Goal: Information Seeking & Learning: Learn about a topic

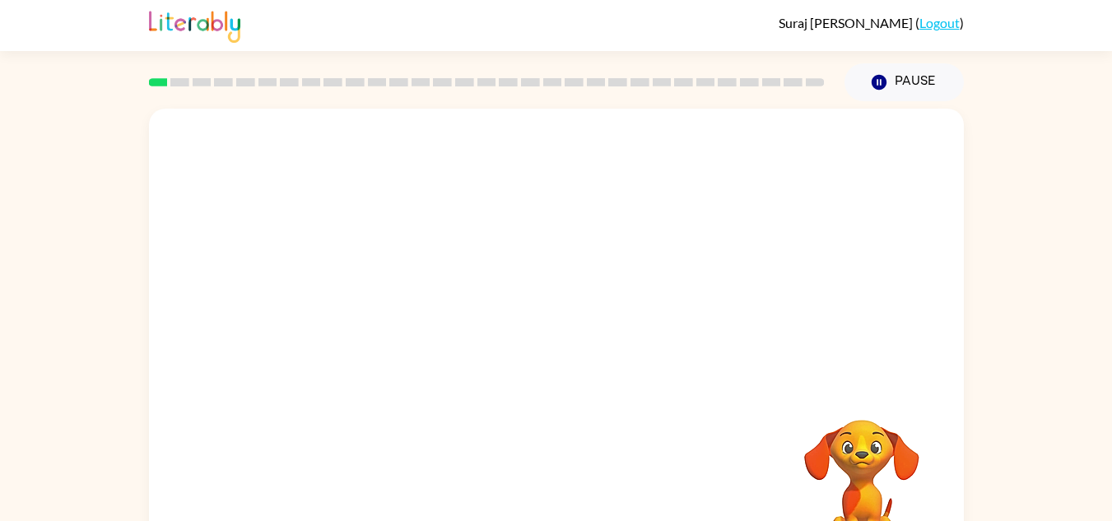
click at [465, 501] on div "Your browser must support playing .mp4 files to use Literably. Please try using…" at bounding box center [556, 344] width 815 height 470
click at [380, 143] on video "Your browser must support playing .mp4 files to use Literably. Please try using…" at bounding box center [556, 247] width 815 height 277
click at [589, 351] on button "button" at bounding box center [556, 352] width 105 height 60
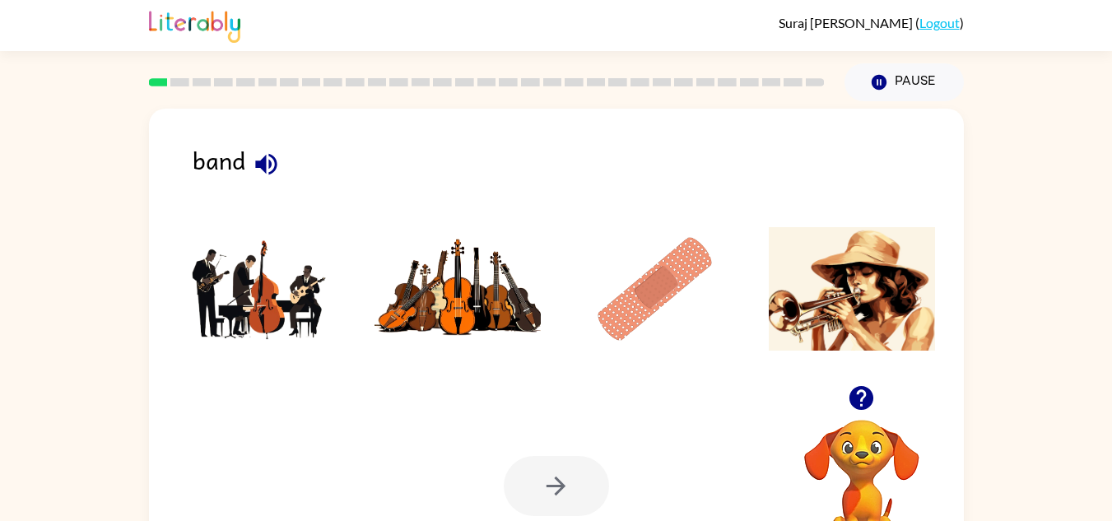
click at [257, 293] on img at bounding box center [261, 288] width 166 height 123
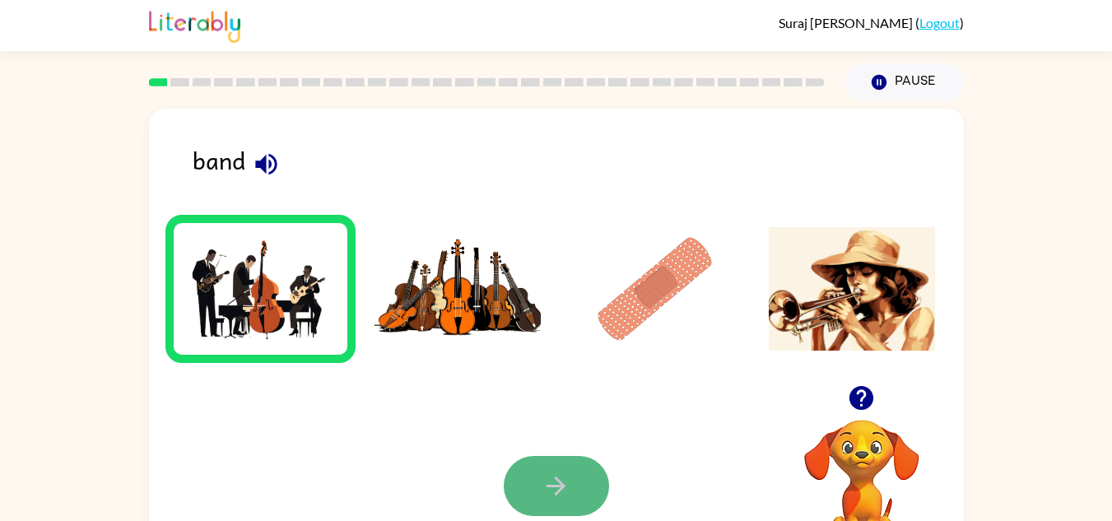
click at [586, 478] on button "button" at bounding box center [556, 486] width 105 height 60
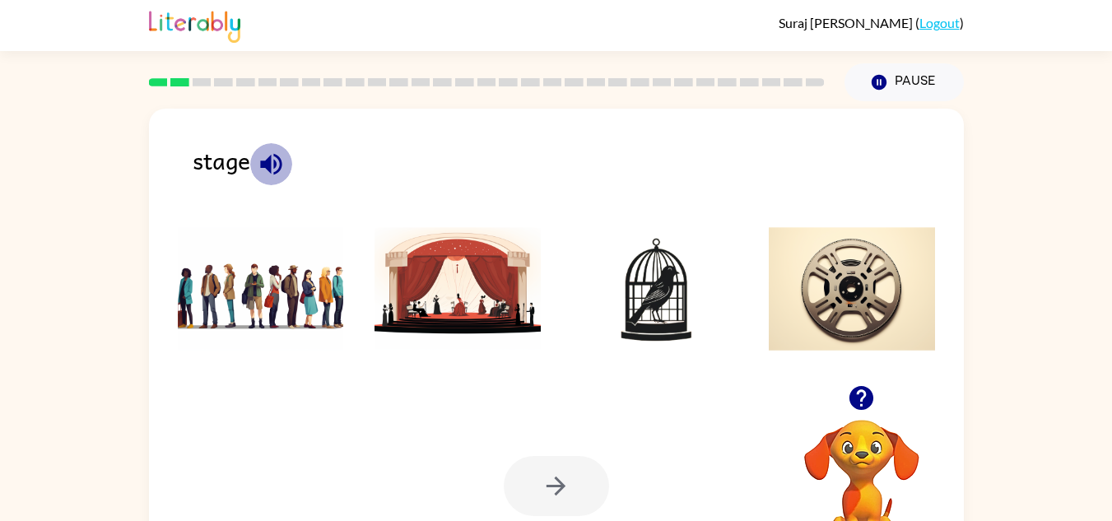
click at [278, 164] on icon "button" at bounding box center [271, 164] width 29 height 29
click at [452, 263] on img at bounding box center [458, 288] width 166 height 123
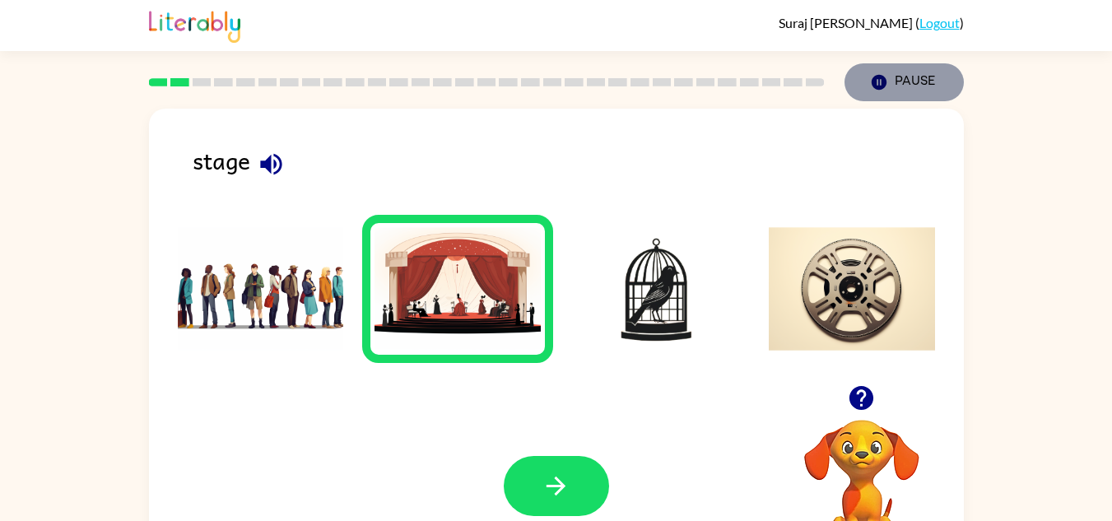
click at [888, 86] on button "Pause Pause" at bounding box center [904, 82] width 119 height 38
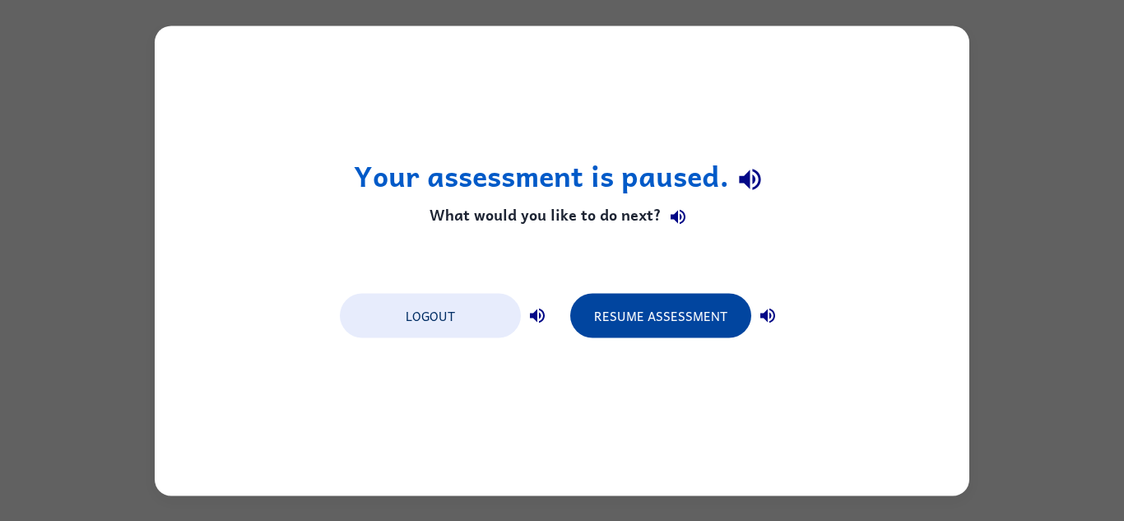
click at [639, 319] on button "Resume Assessment" at bounding box center [660, 315] width 181 height 44
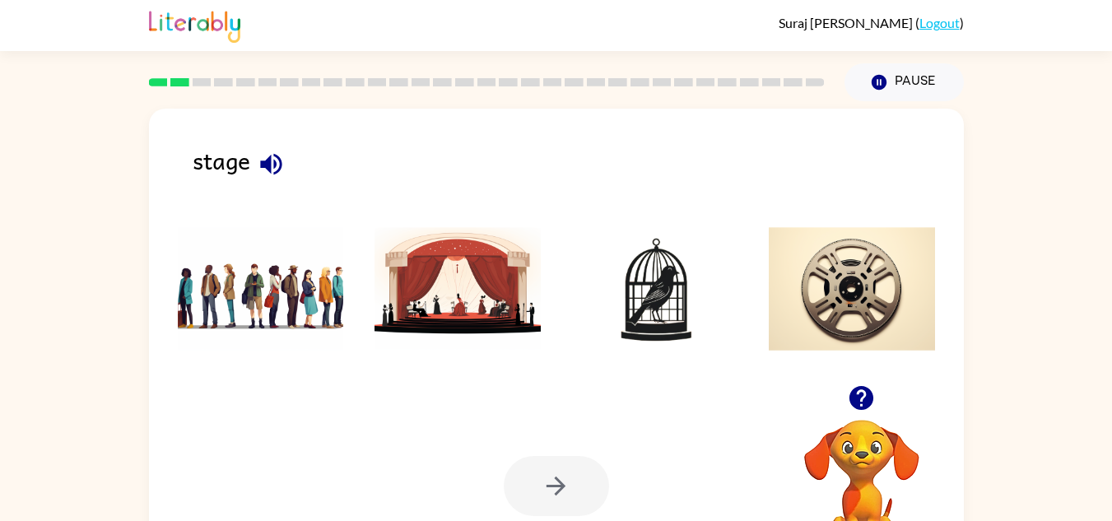
click at [475, 310] on img at bounding box center [458, 288] width 166 height 123
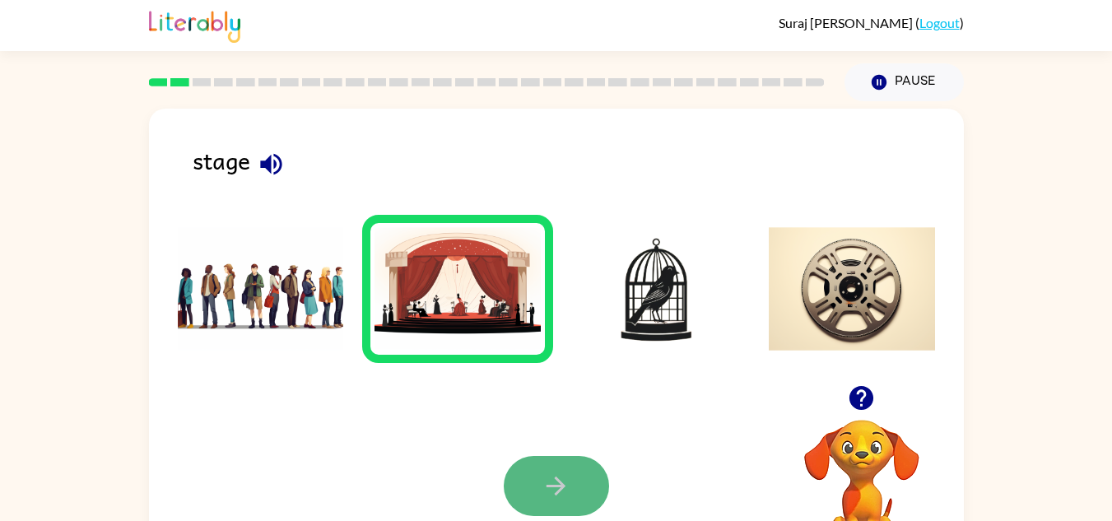
click at [563, 482] on icon "button" at bounding box center [556, 486] width 29 height 29
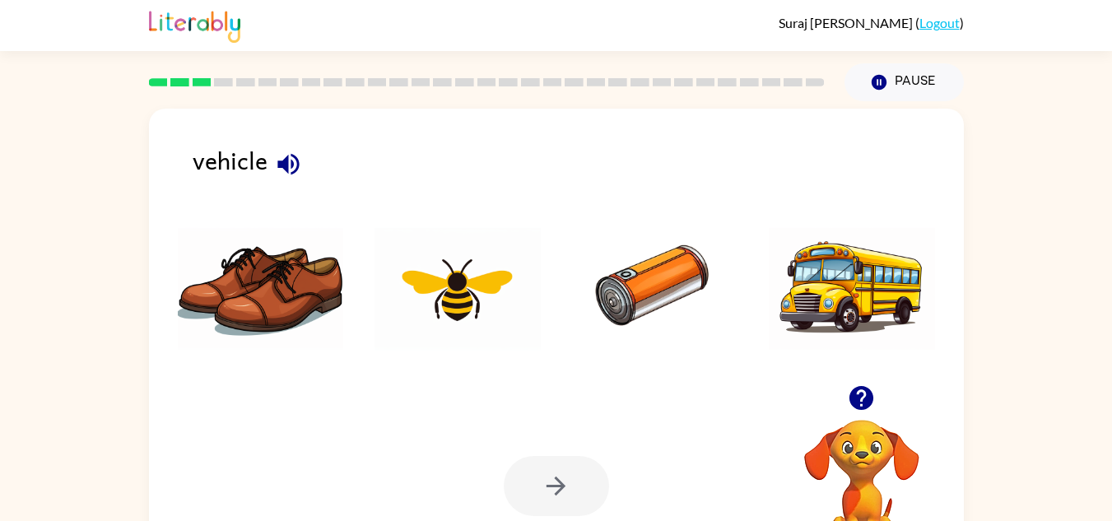
click at [834, 251] on img at bounding box center [852, 288] width 166 height 123
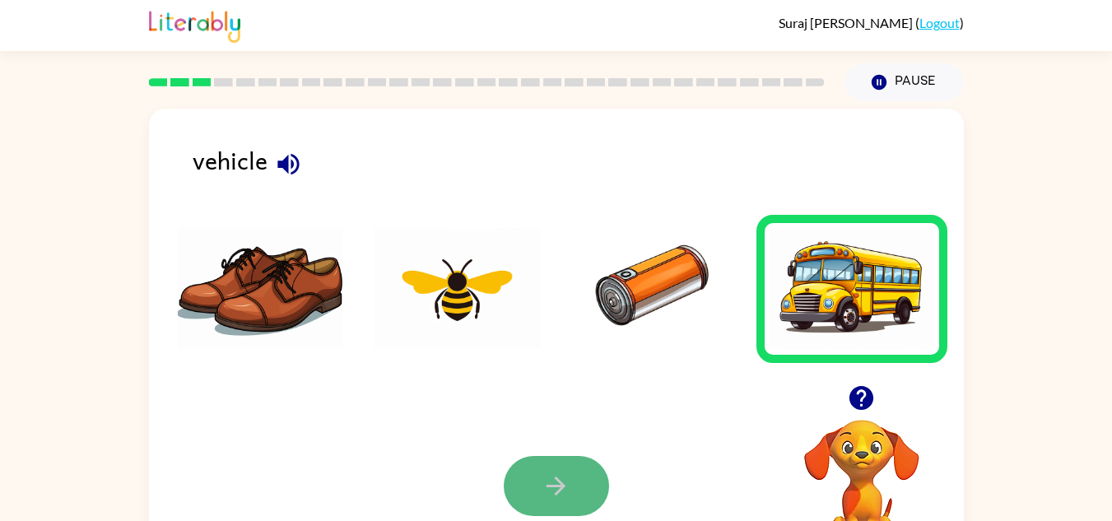
click at [562, 463] on button "button" at bounding box center [556, 486] width 105 height 60
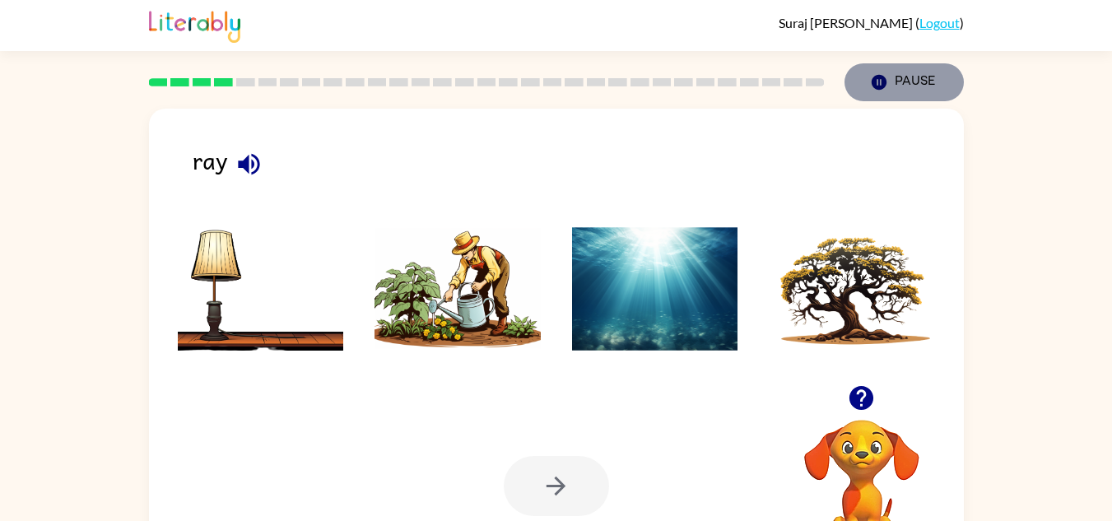
click at [901, 81] on button "Pause Pause" at bounding box center [904, 82] width 119 height 38
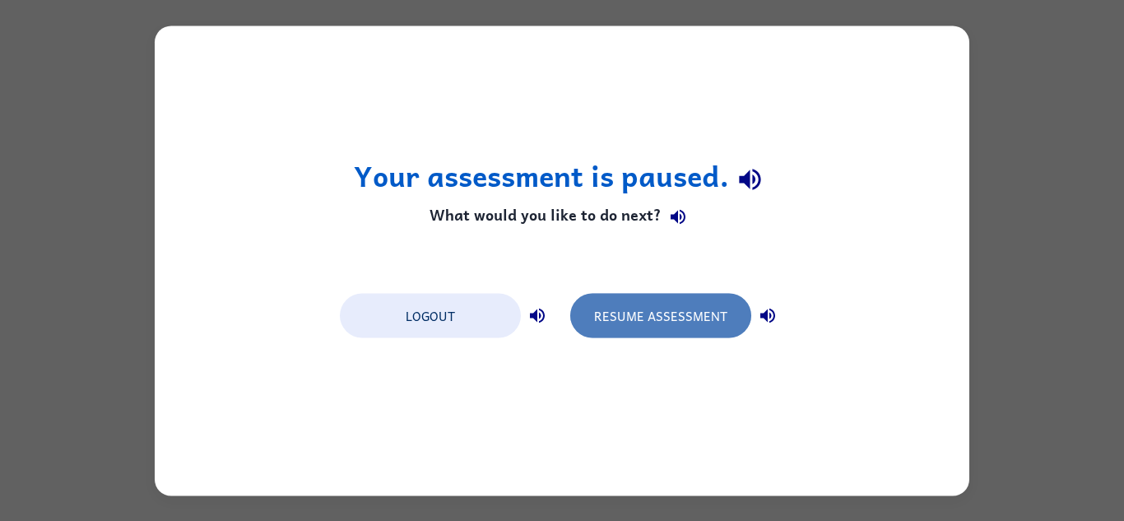
click at [684, 326] on button "Resume Assessment" at bounding box center [660, 315] width 181 height 44
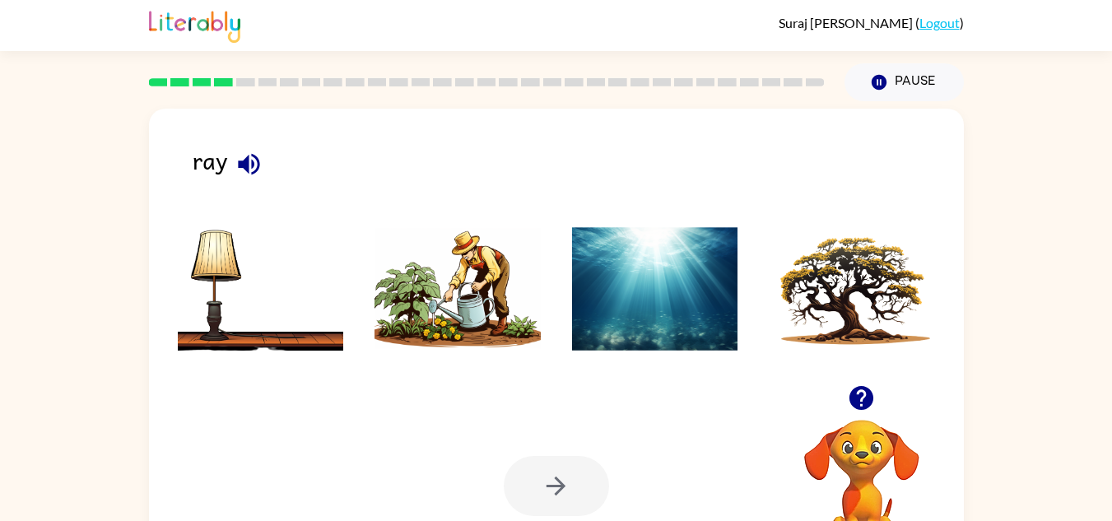
click at [657, 290] on img at bounding box center [655, 288] width 166 height 123
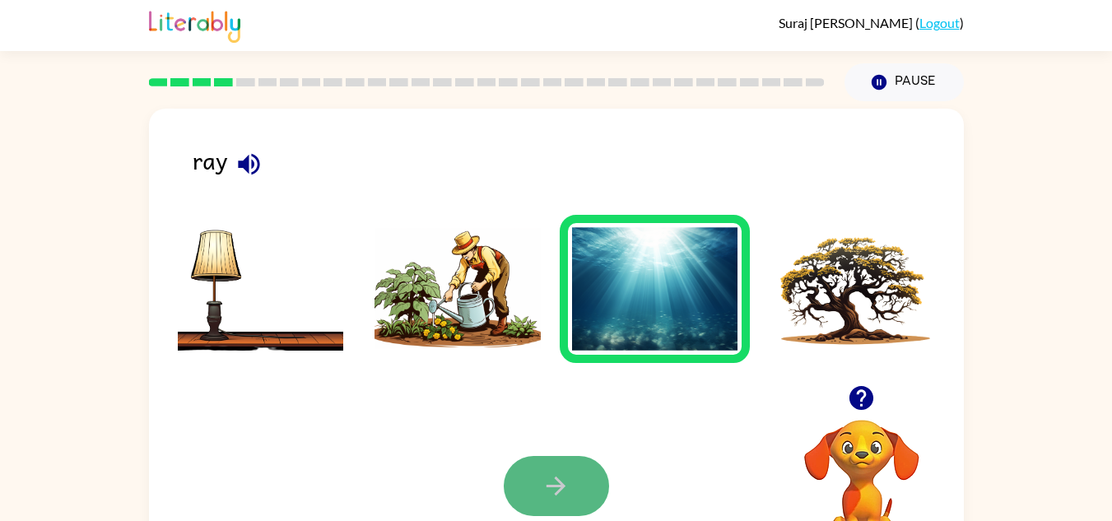
click at [546, 487] on icon "button" at bounding box center [556, 486] width 29 height 29
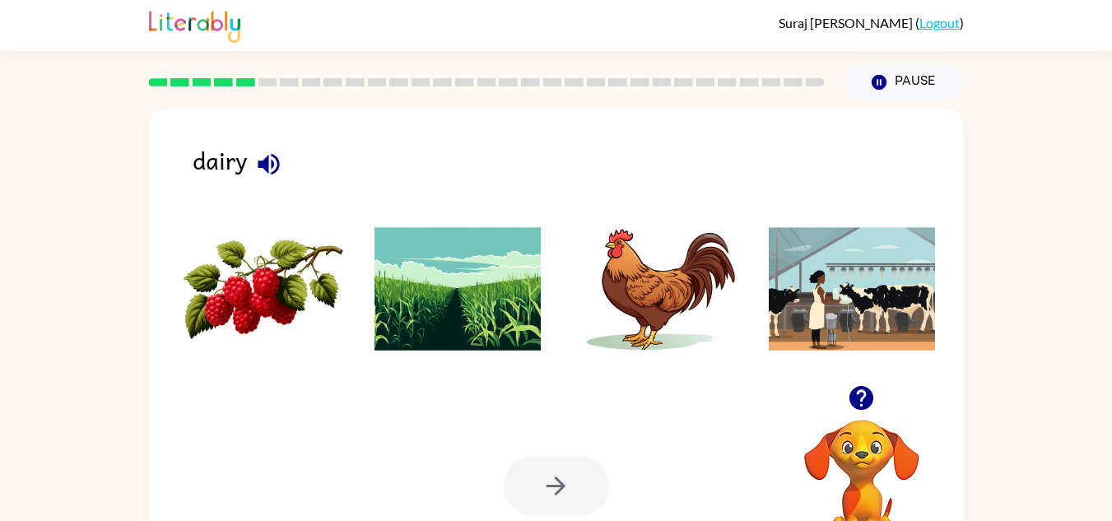
click at [241, 322] on img at bounding box center [261, 288] width 166 height 123
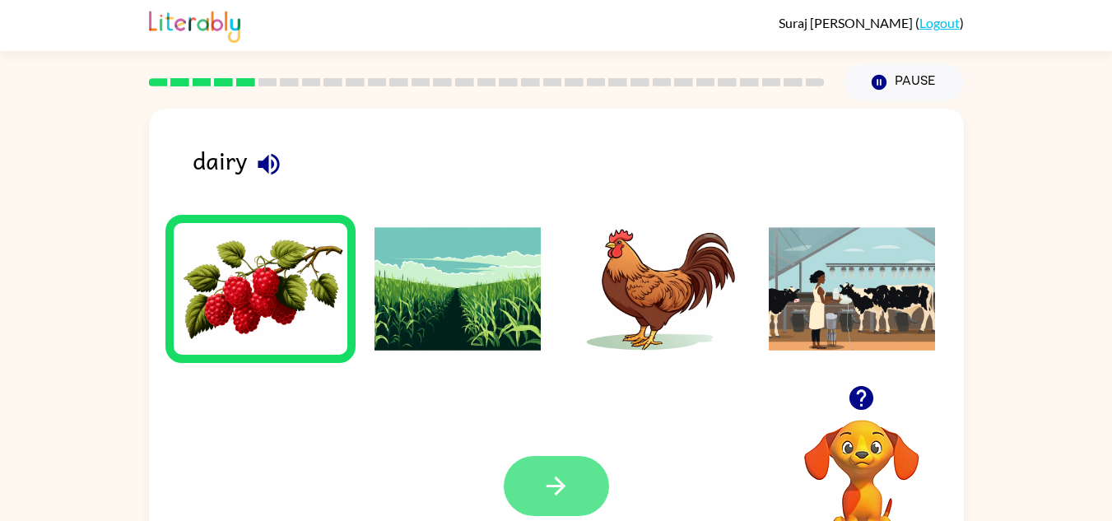
click at [575, 498] on button "button" at bounding box center [556, 486] width 105 height 60
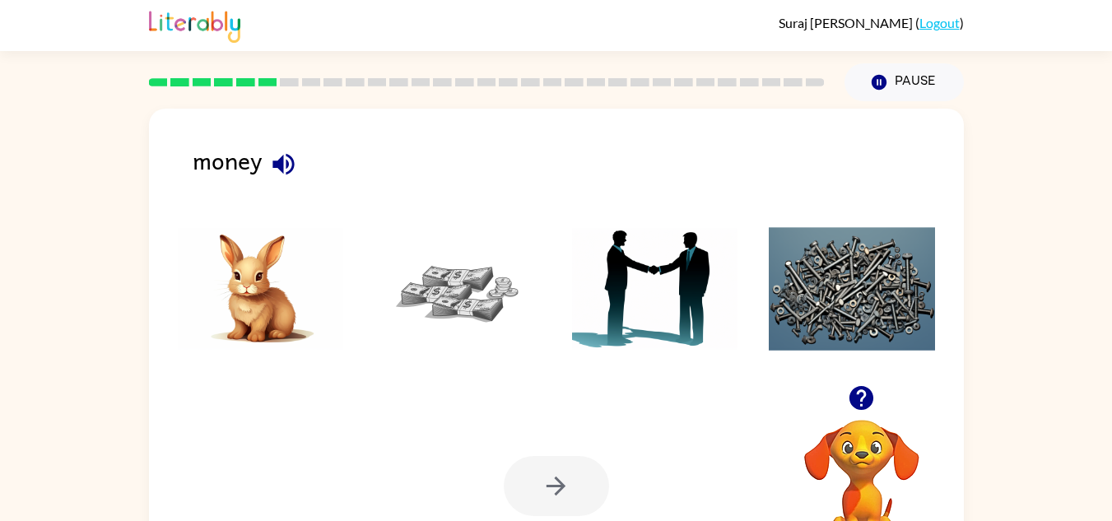
click at [438, 300] on img at bounding box center [458, 288] width 166 height 123
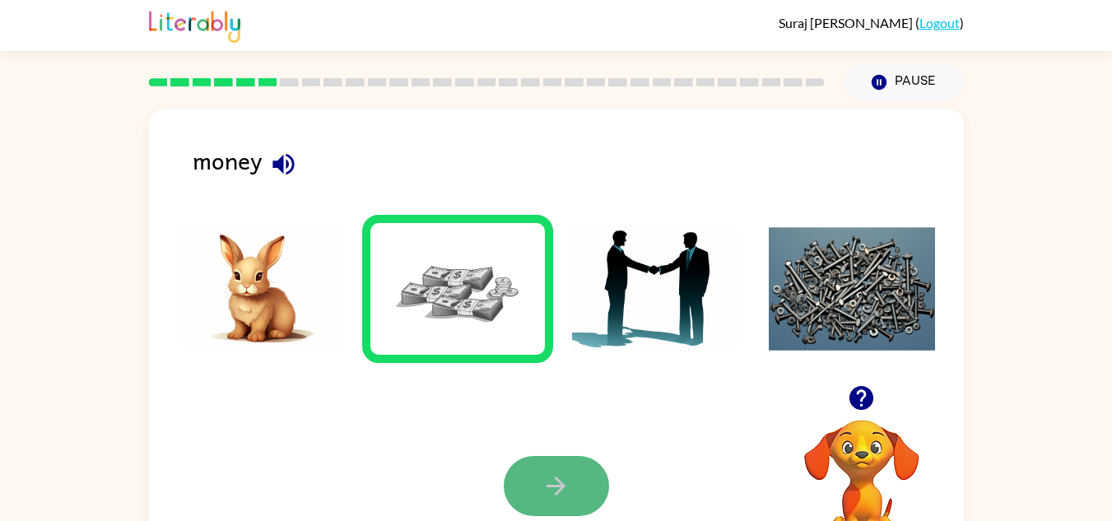
click at [554, 492] on icon "button" at bounding box center [556, 486] width 29 height 29
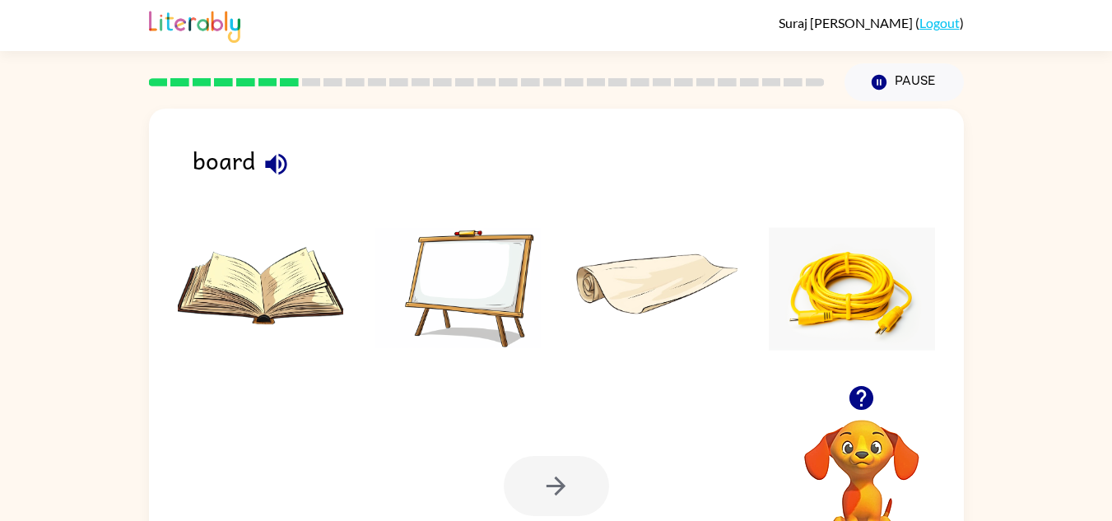
click at [476, 306] on img at bounding box center [458, 288] width 166 height 123
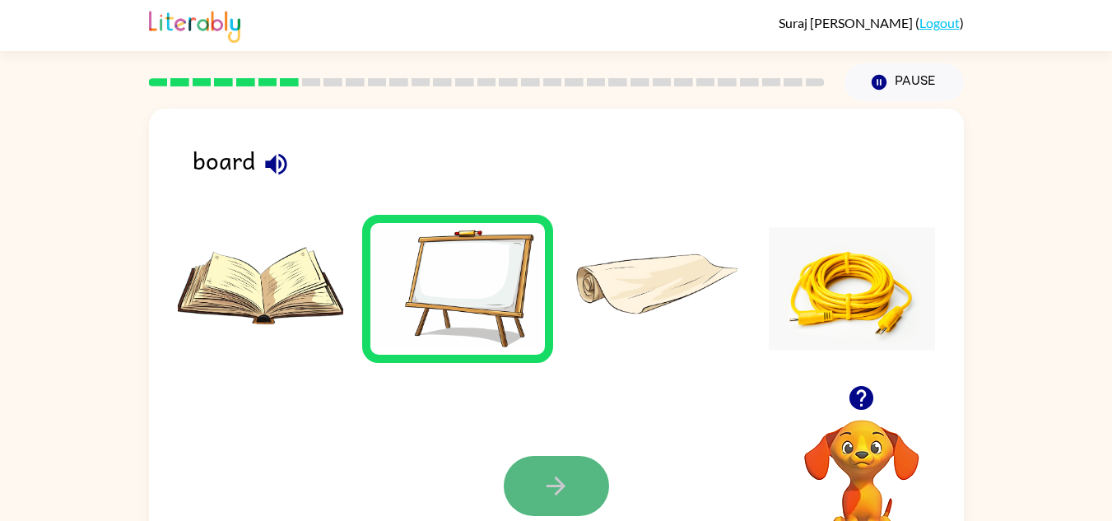
click at [559, 478] on icon "button" at bounding box center [556, 486] width 29 height 29
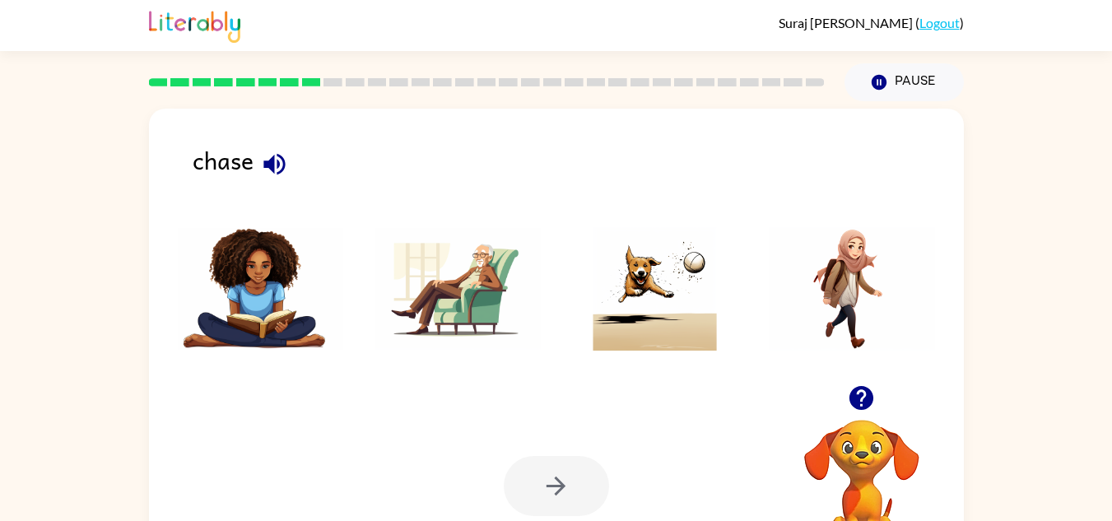
click at [649, 327] on img at bounding box center [655, 288] width 166 height 123
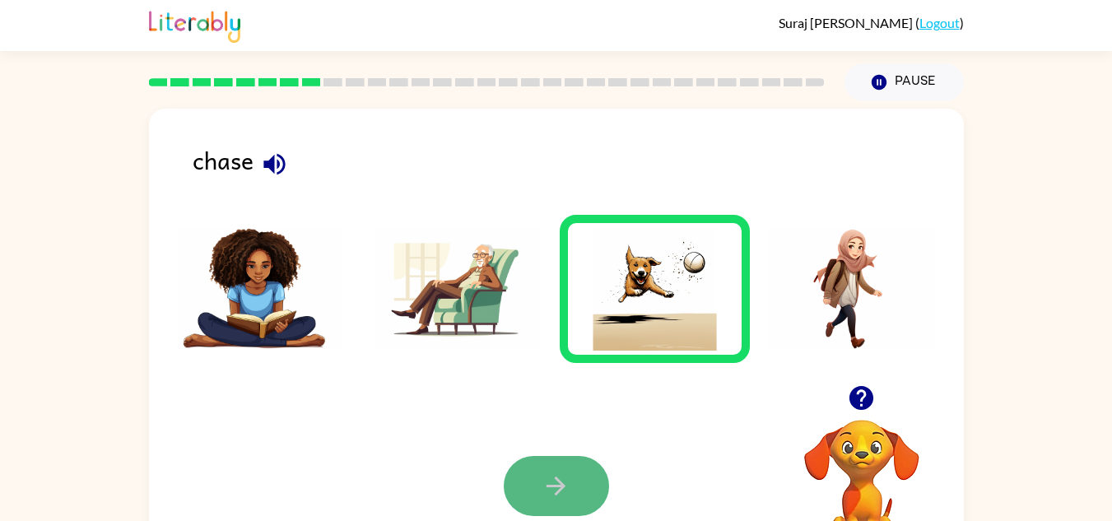
click at [591, 481] on button "button" at bounding box center [556, 486] width 105 height 60
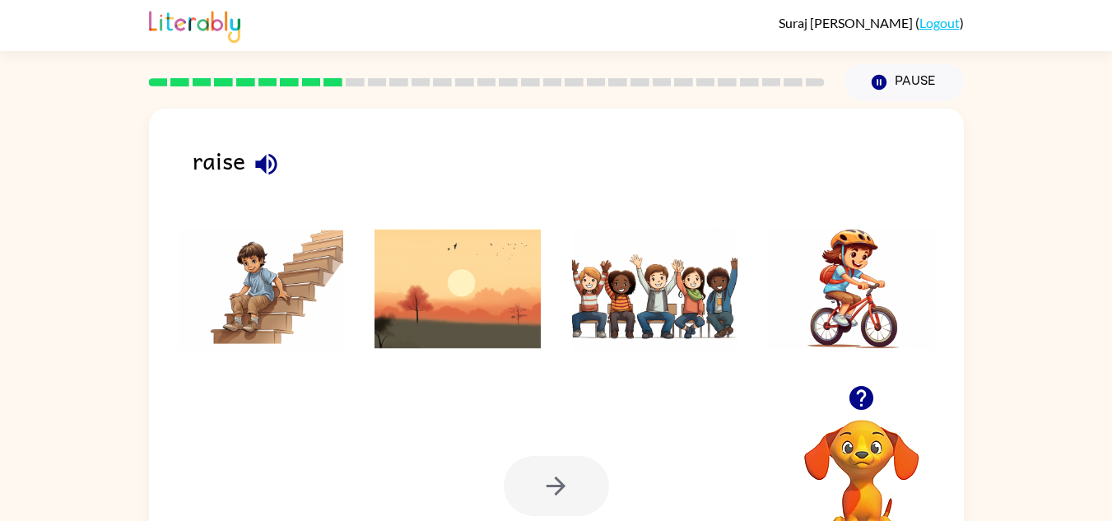
click at [572, 323] on img at bounding box center [655, 288] width 166 height 123
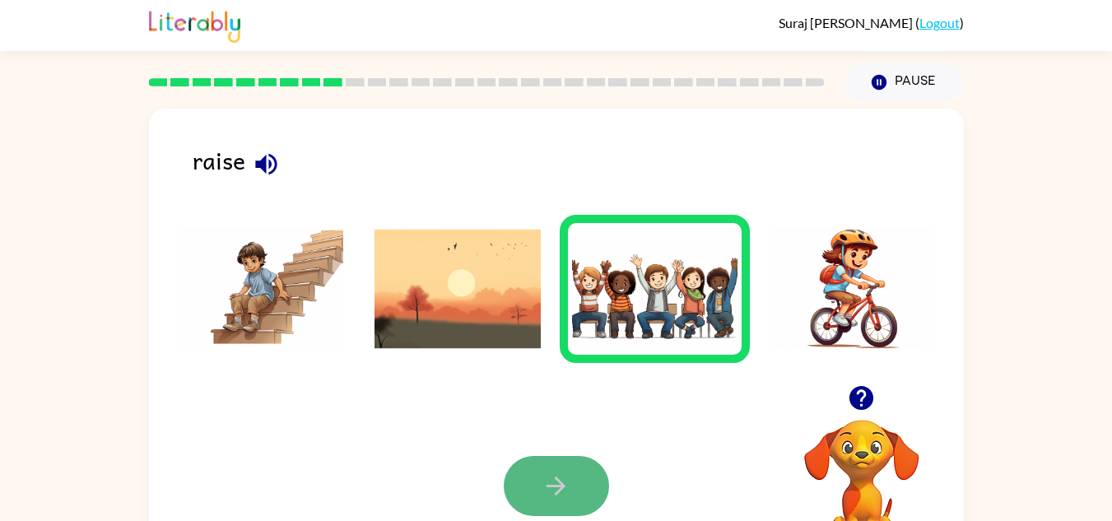
click at [546, 475] on icon "button" at bounding box center [556, 486] width 29 height 29
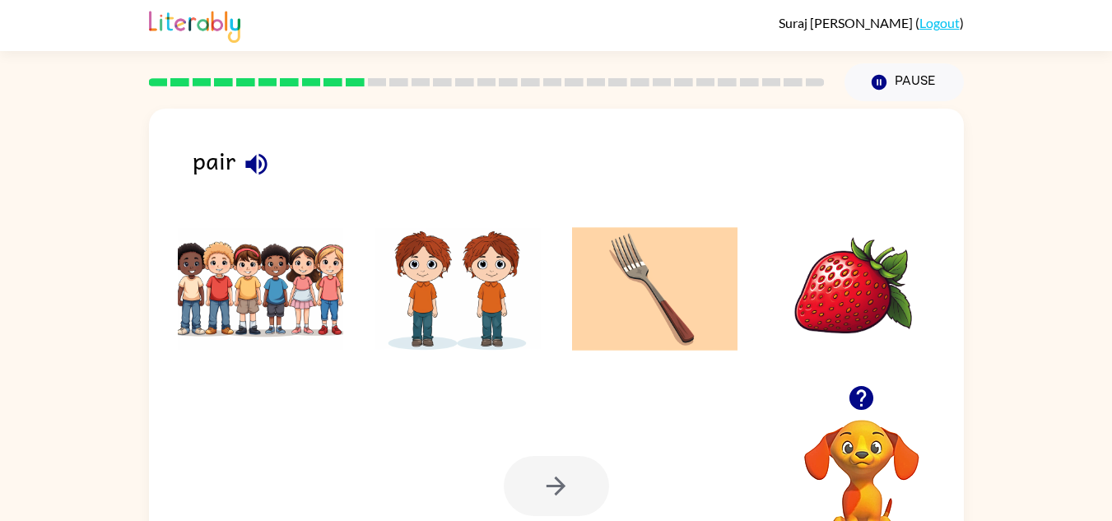
click at [451, 296] on img at bounding box center [458, 288] width 166 height 123
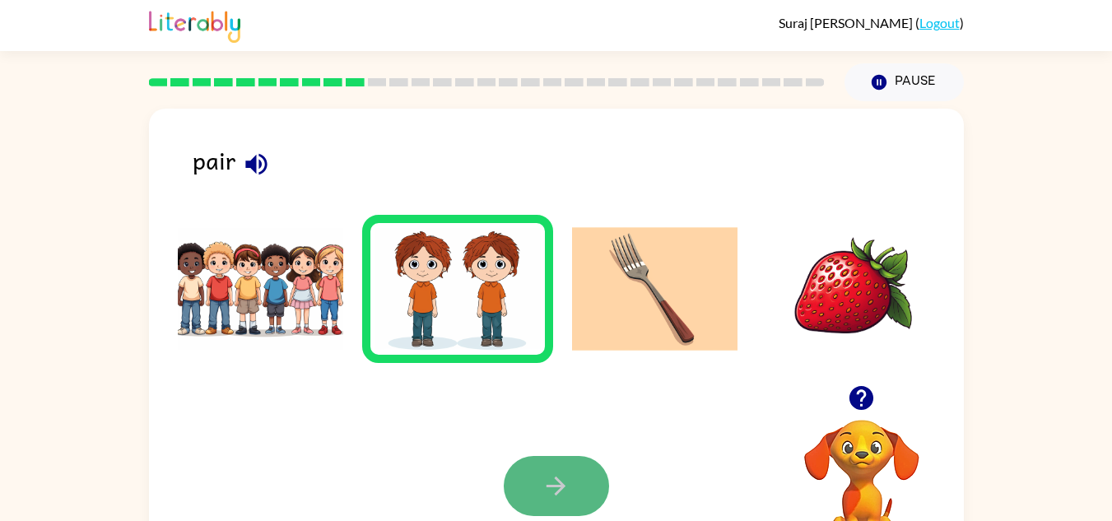
click at [592, 483] on button "button" at bounding box center [556, 486] width 105 height 60
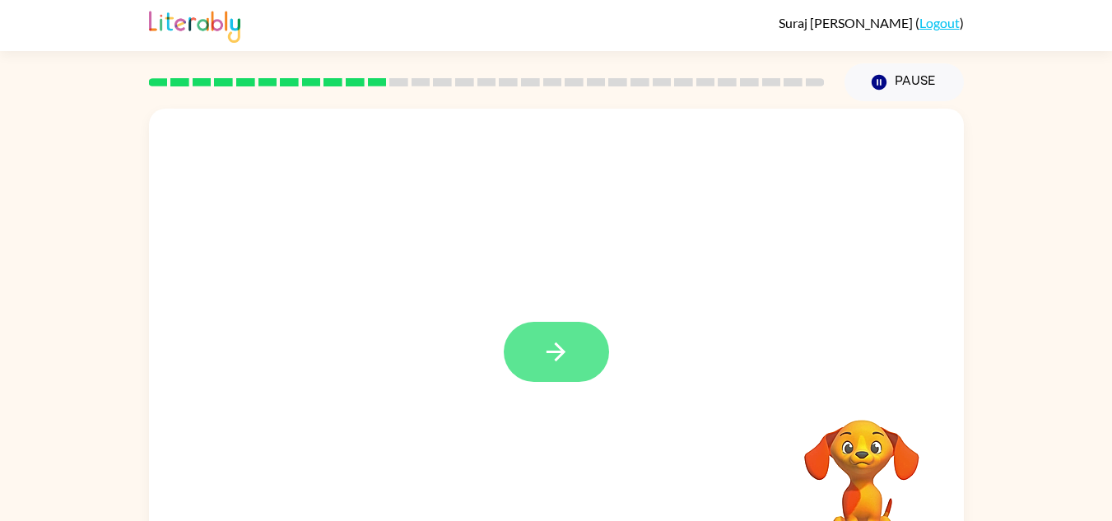
click at [551, 351] on icon "button" at bounding box center [556, 351] width 29 height 29
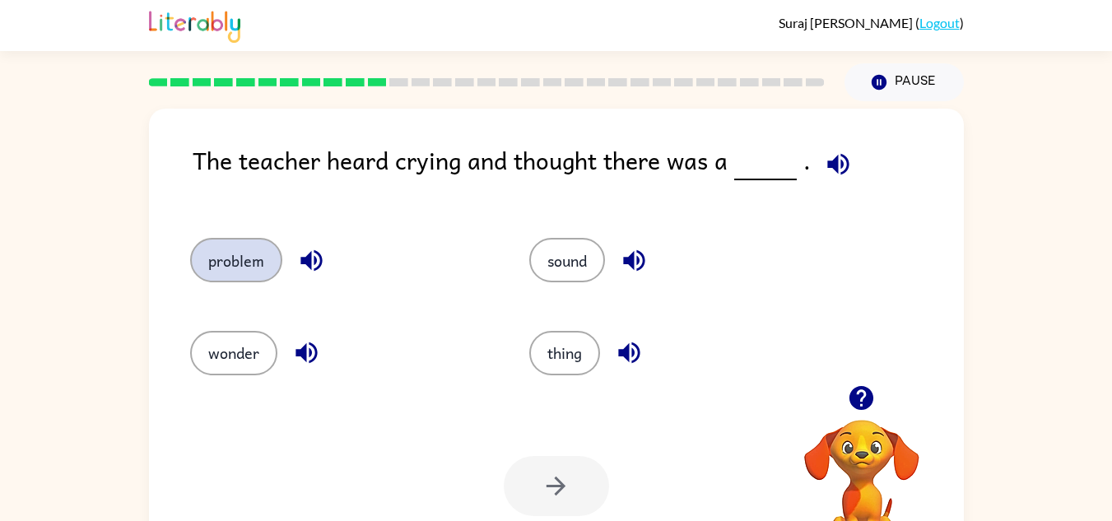
click at [213, 272] on button "problem" at bounding box center [236, 260] width 92 height 44
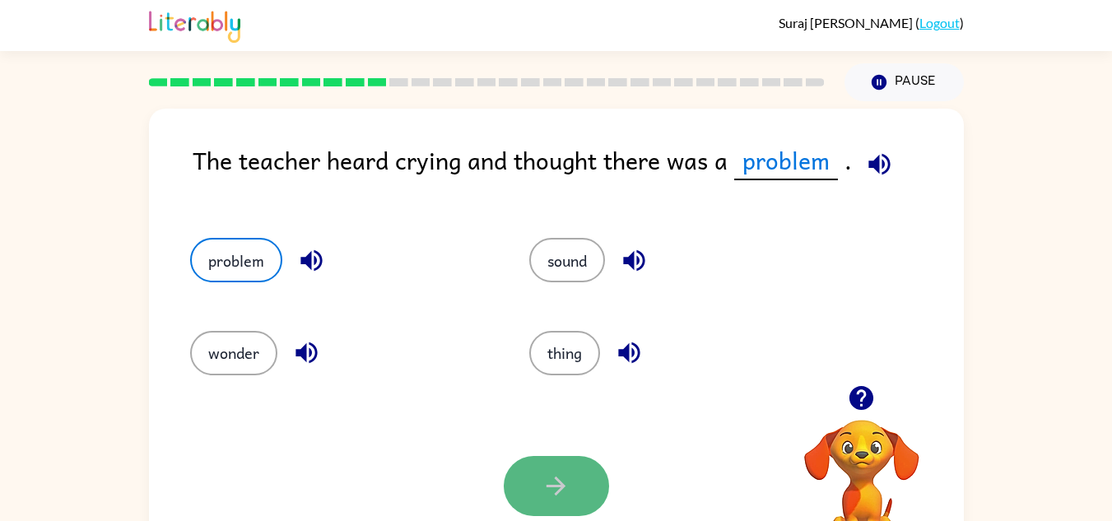
click at [590, 469] on button "button" at bounding box center [556, 486] width 105 height 60
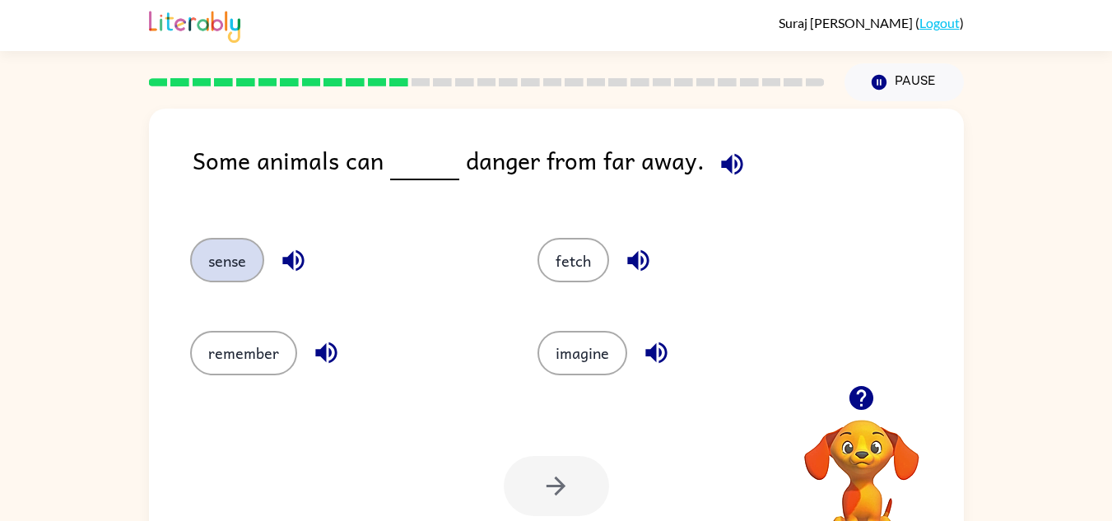
click at [230, 251] on button "sense" at bounding box center [227, 260] width 74 height 44
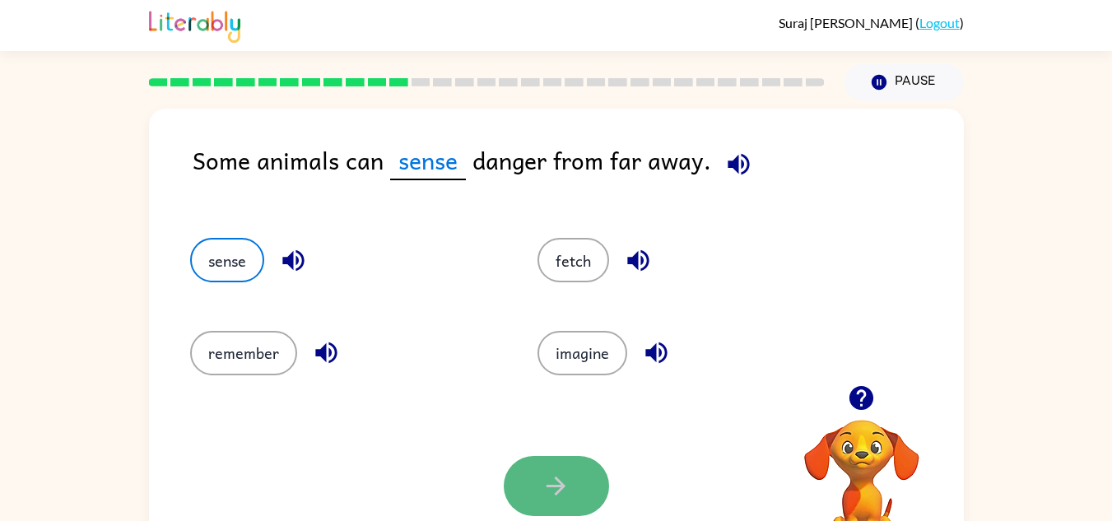
click at [552, 485] on icon "button" at bounding box center [556, 486] width 29 height 29
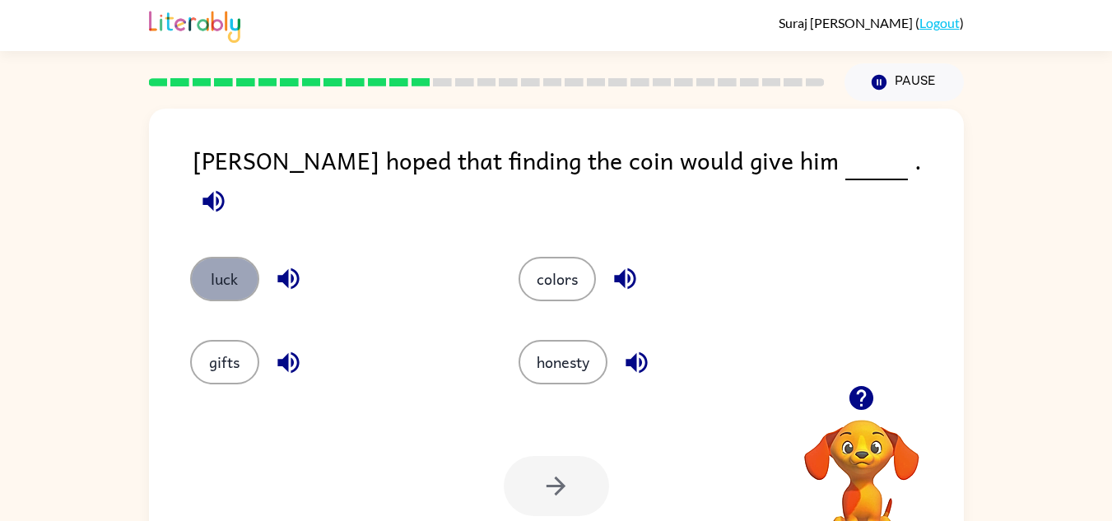
click at [235, 274] on button "luck" at bounding box center [224, 279] width 69 height 44
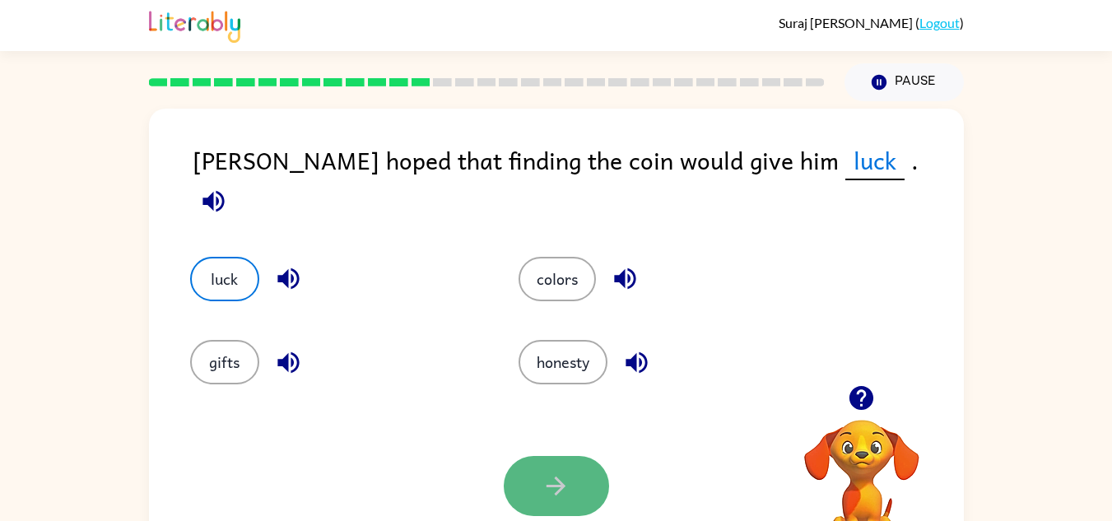
click at [588, 478] on button "button" at bounding box center [556, 486] width 105 height 60
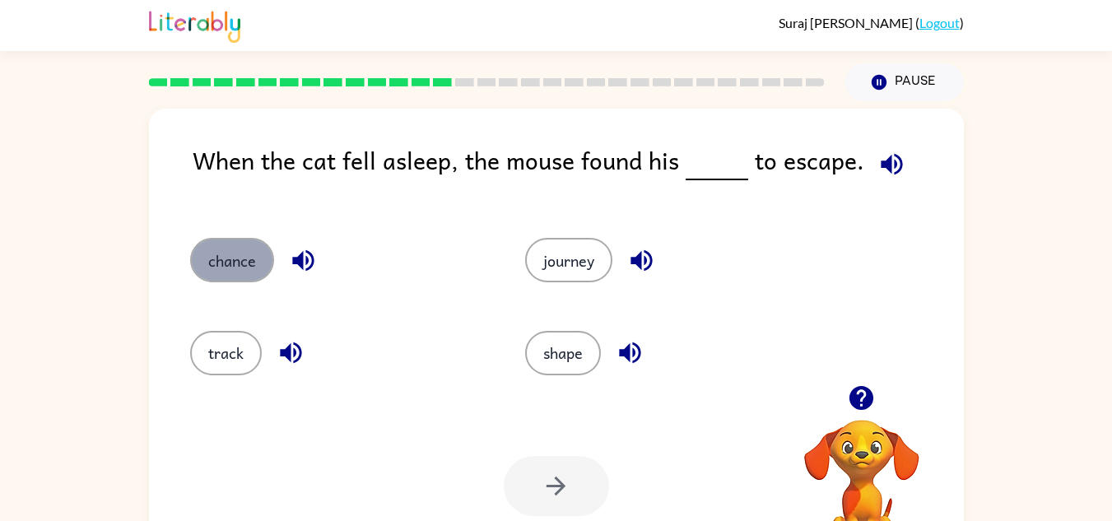
click at [224, 264] on button "chance" at bounding box center [232, 260] width 84 height 44
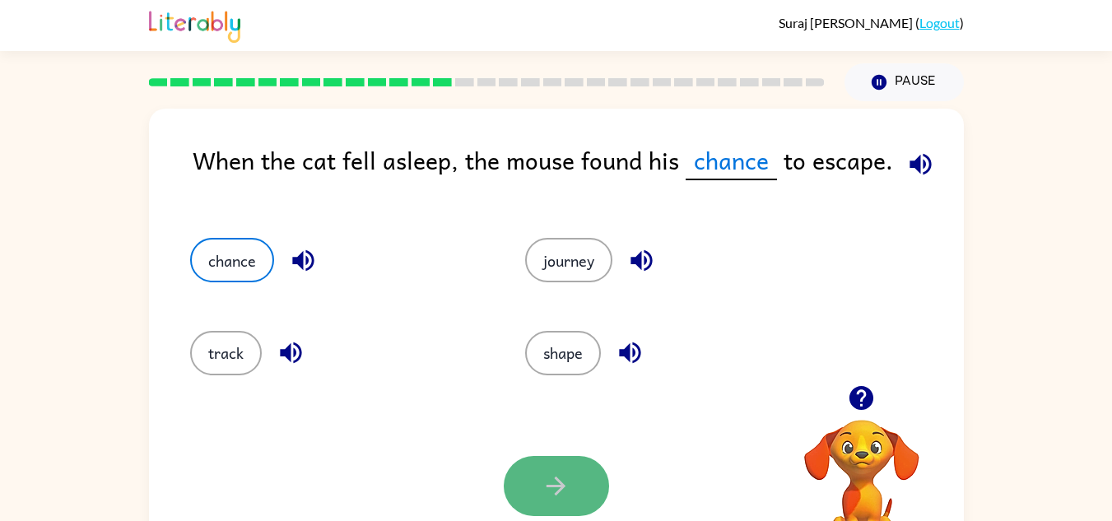
click at [551, 491] on icon "button" at bounding box center [556, 486] width 29 height 29
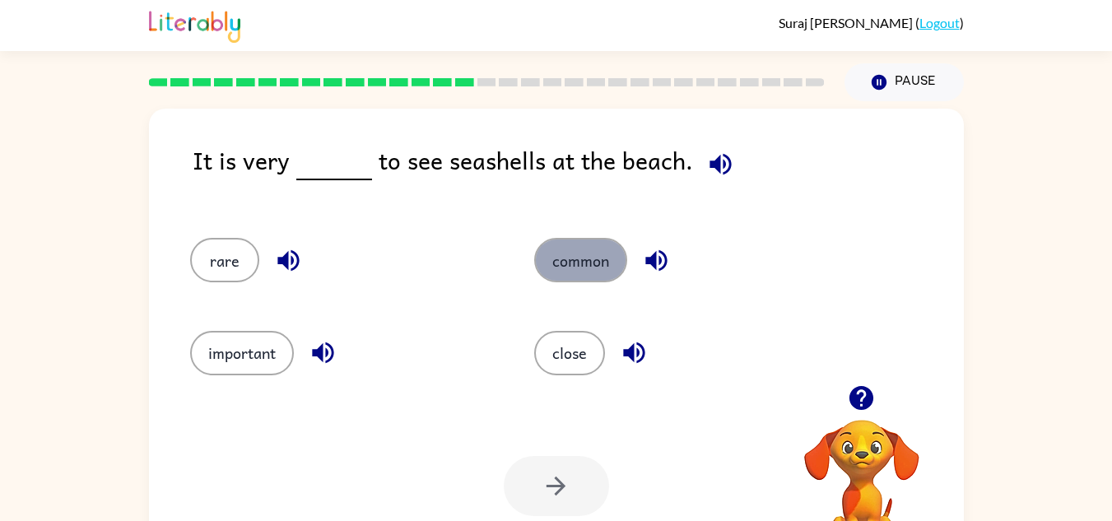
click at [570, 268] on button "common" at bounding box center [580, 260] width 93 height 44
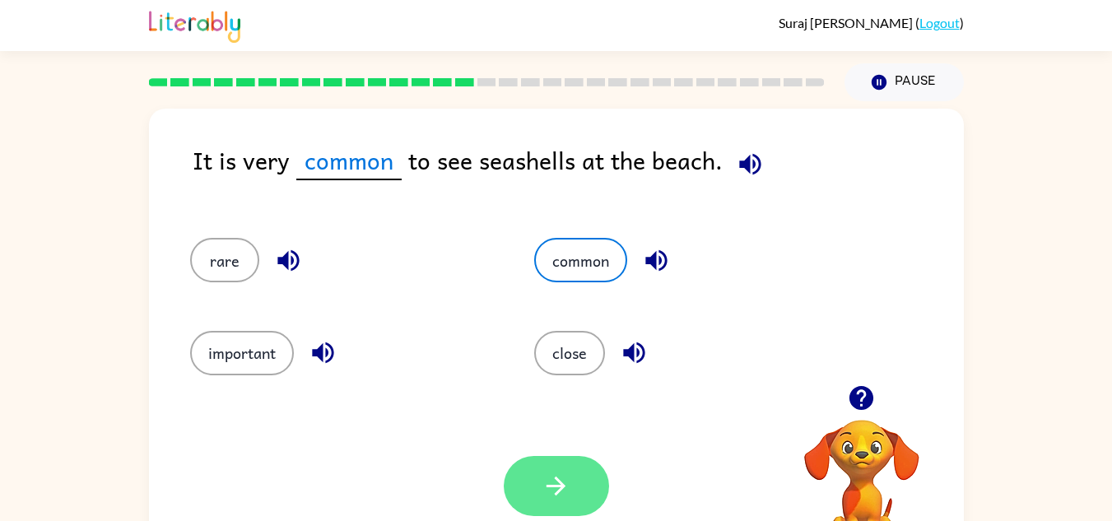
click at [541, 484] on button "button" at bounding box center [556, 486] width 105 height 60
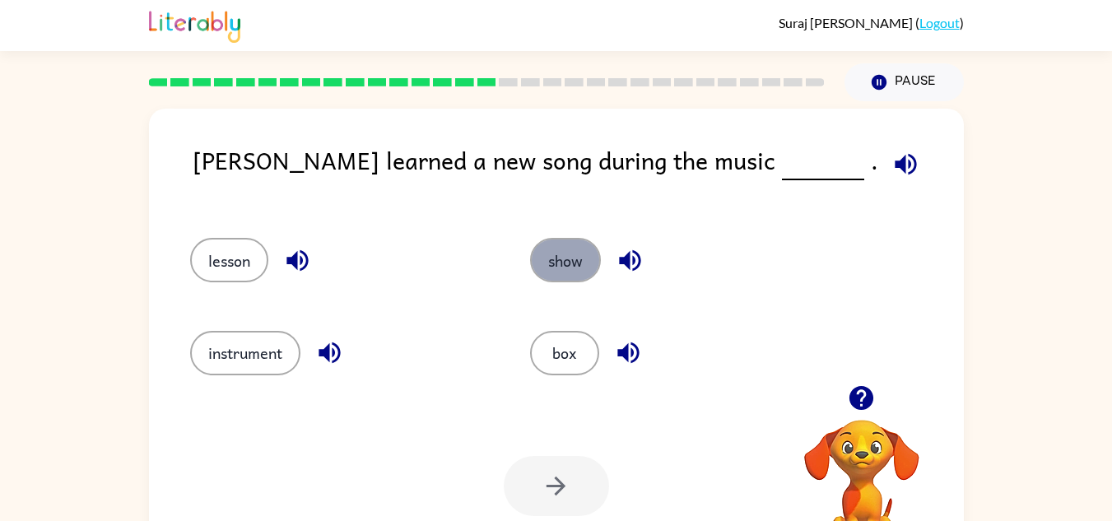
click at [568, 260] on button "show" at bounding box center [565, 260] width 71 height 44
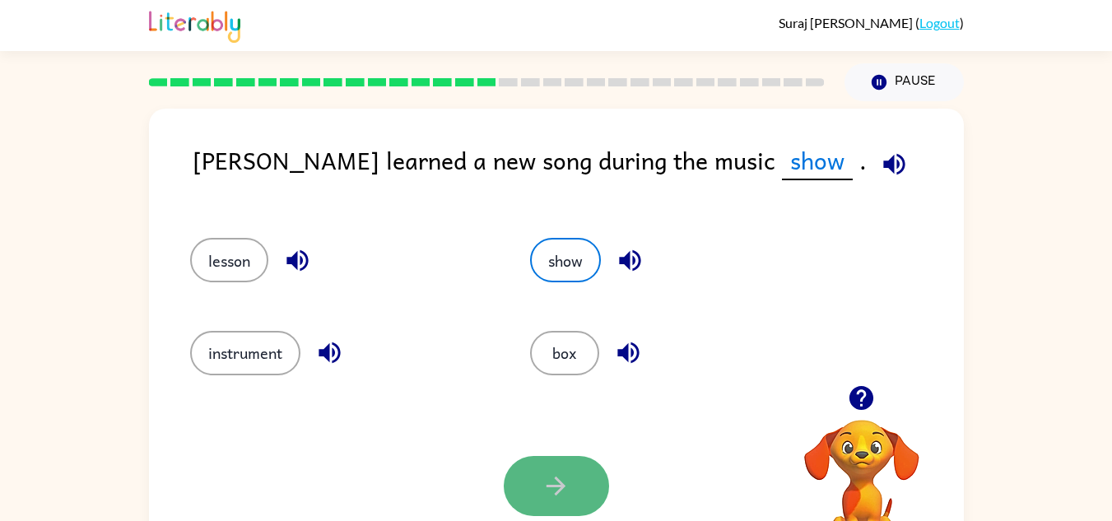
click at [556, 475] on icon "button" at bounding box center [556, 486] width 29 height 29
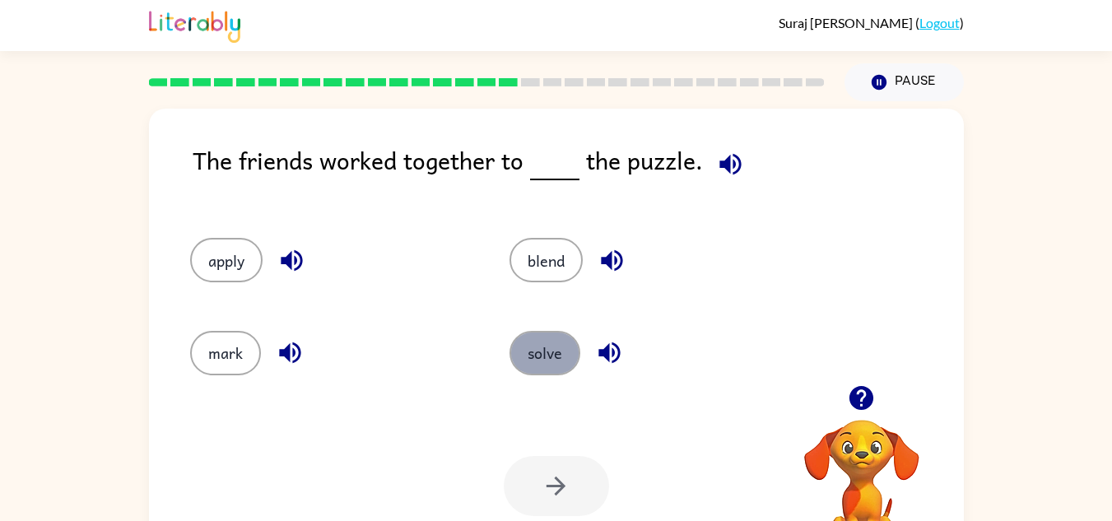
click at [558, 342] on button "solve" at bounding box center [545, 353] width 71 height 44
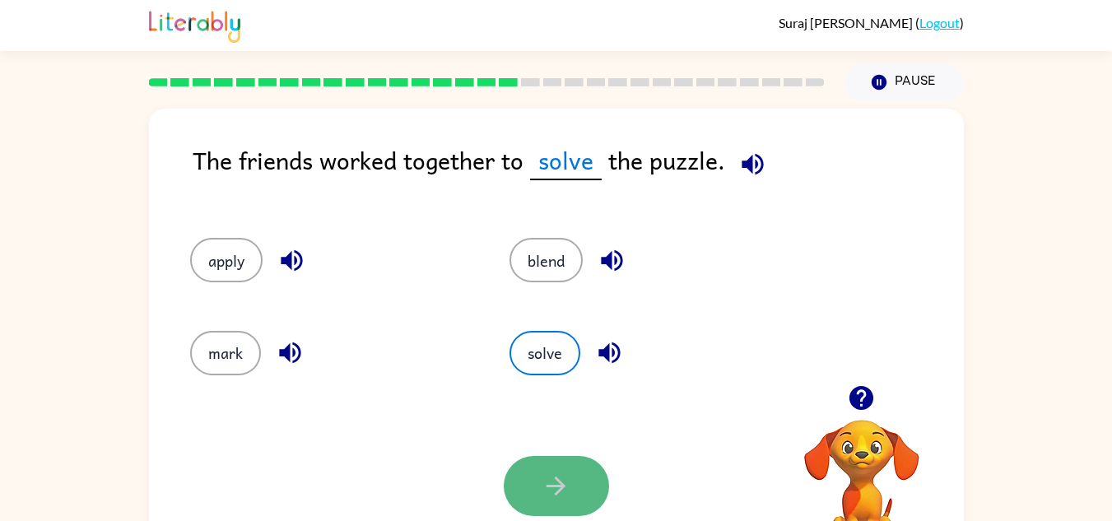
click at [557, 478] on icon "button" at bounding box center [556, 486] width 19 height 19
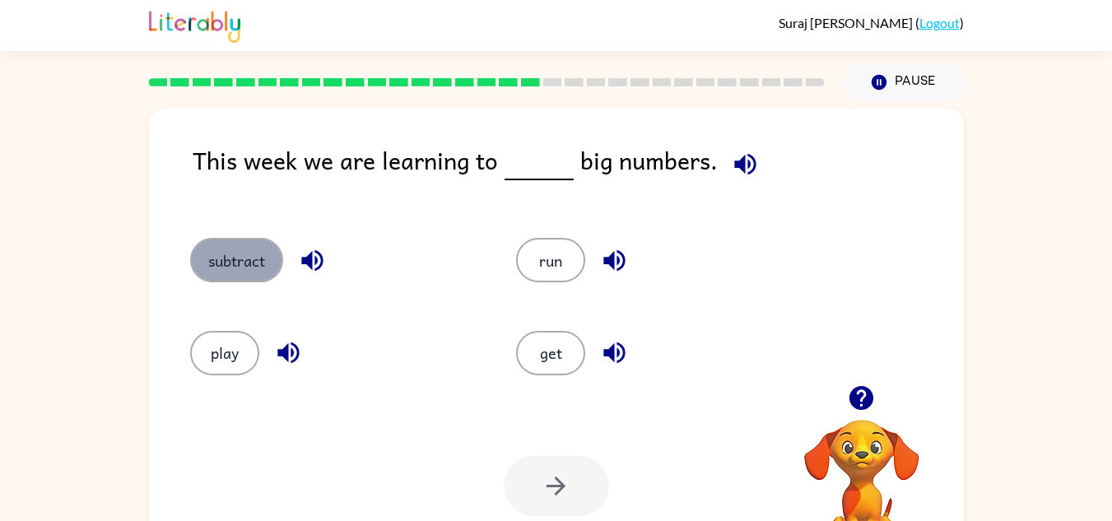
click at [250, 268] on button "subtract" at bounding box center [236, 260] width 93 height 44
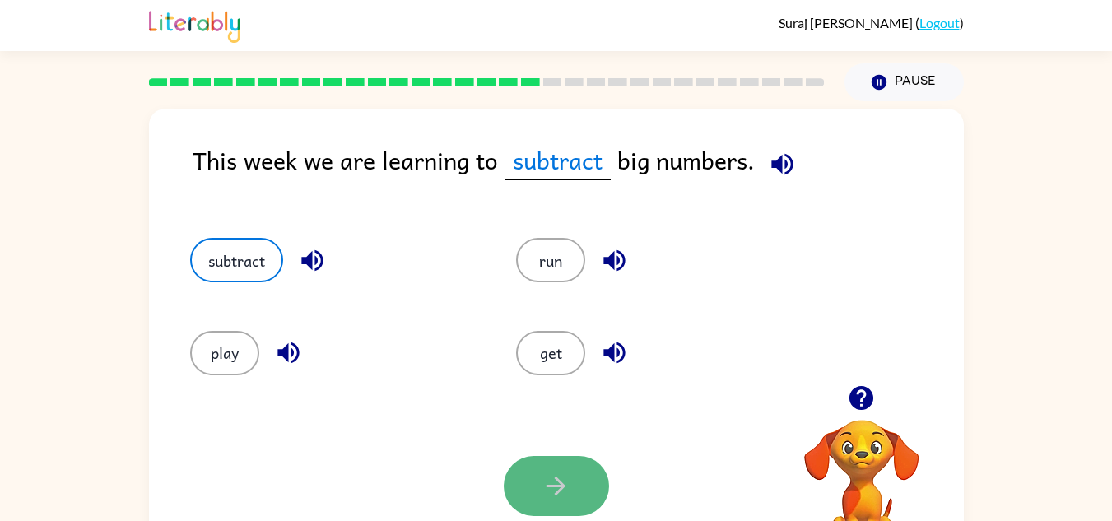
click at [520, 489] on button "button" at bounding box center [556, 486] width 105 height 60
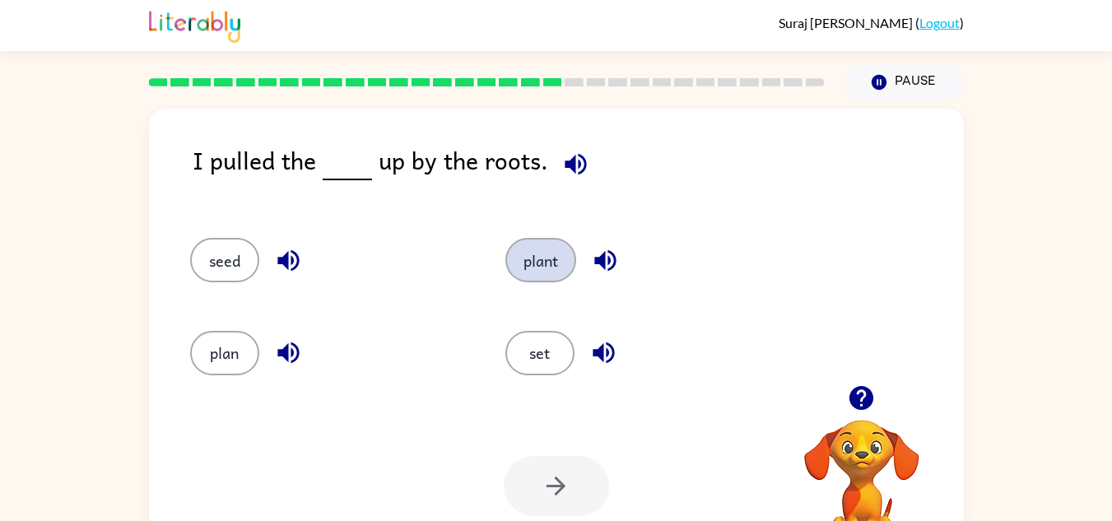
click at [512, 259] on button "plant" at bounding box center [540, 260] width 71 height 44
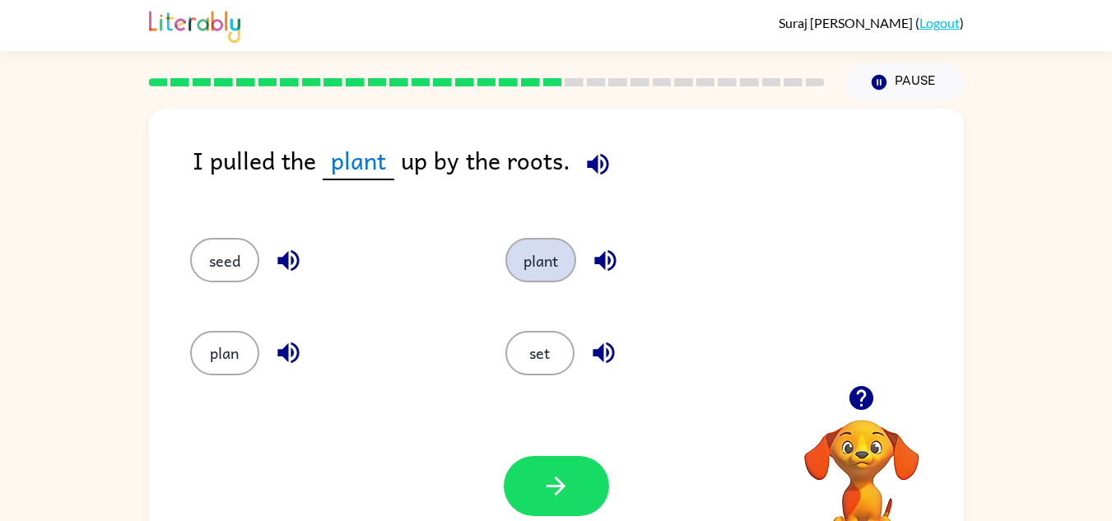
click at [512, 259] on button "plant" at bounding box center [540, 260] width 71 height 44
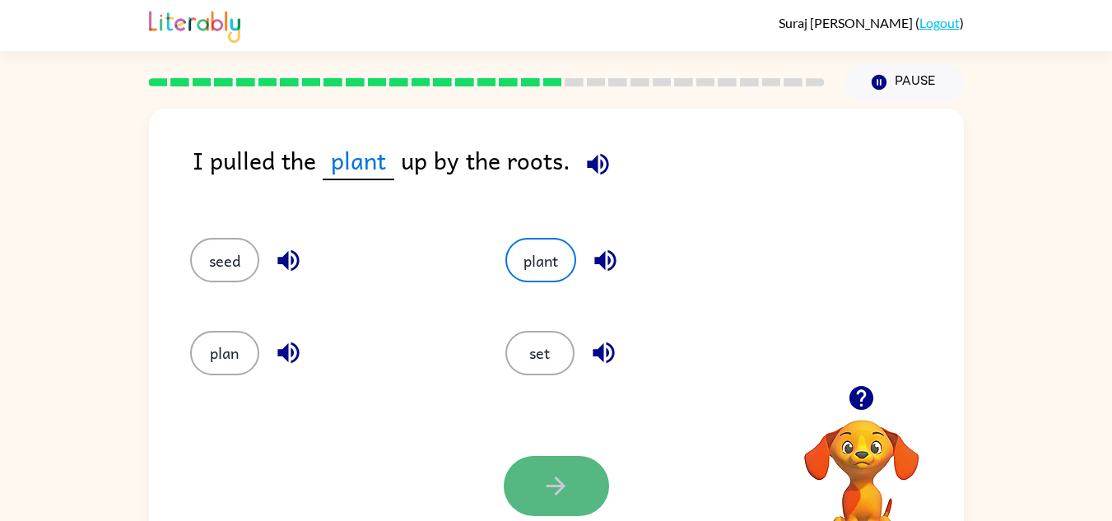
click at [543, 480] on icon "button" at bounding box center [556, 486] width 29 height 29
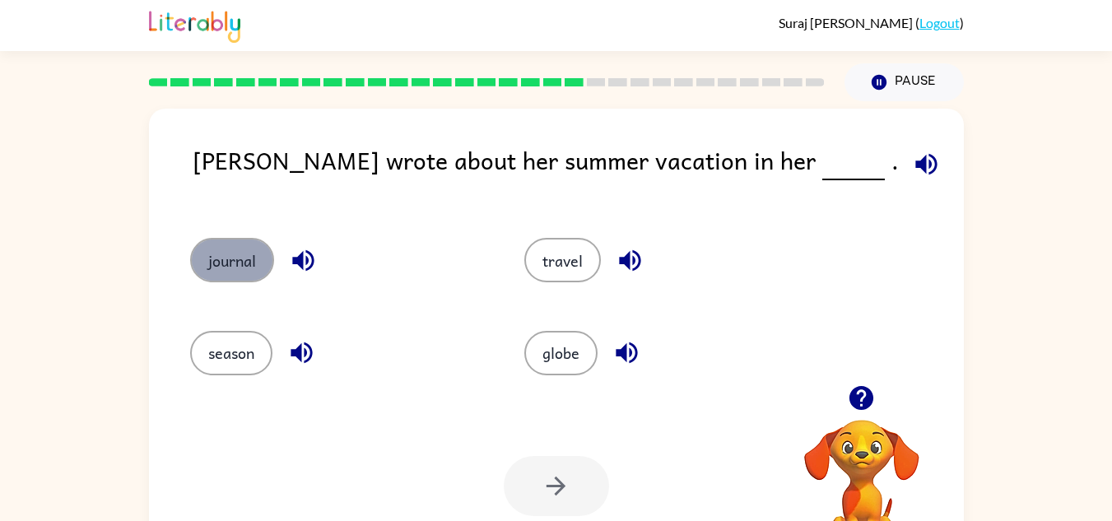
click at [226, 263] on button "journal" at bounding box center [232, 260] width 84 height 44
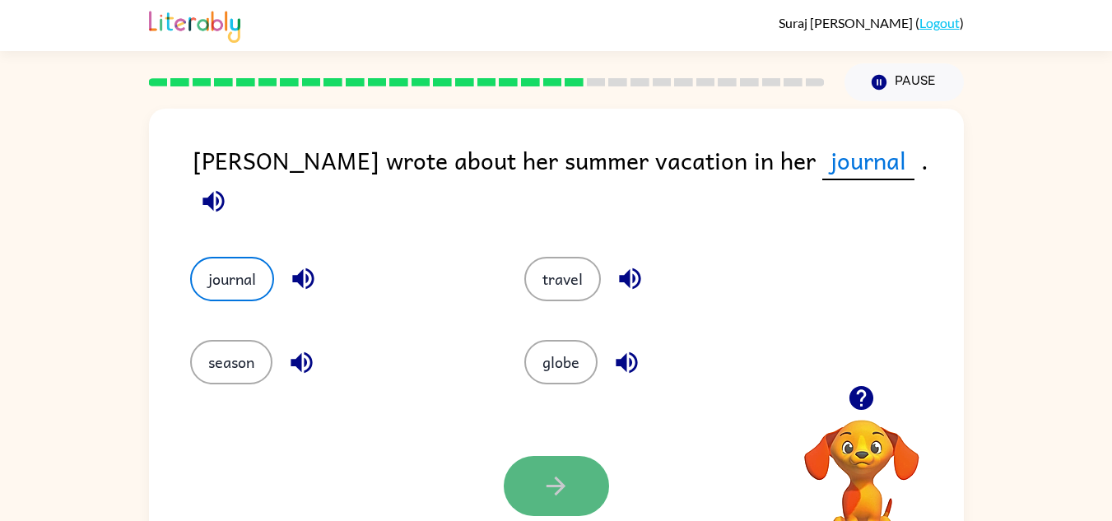
click at [550, 498] on icon "button" at bounding box center [556, 486] width 29 height 29
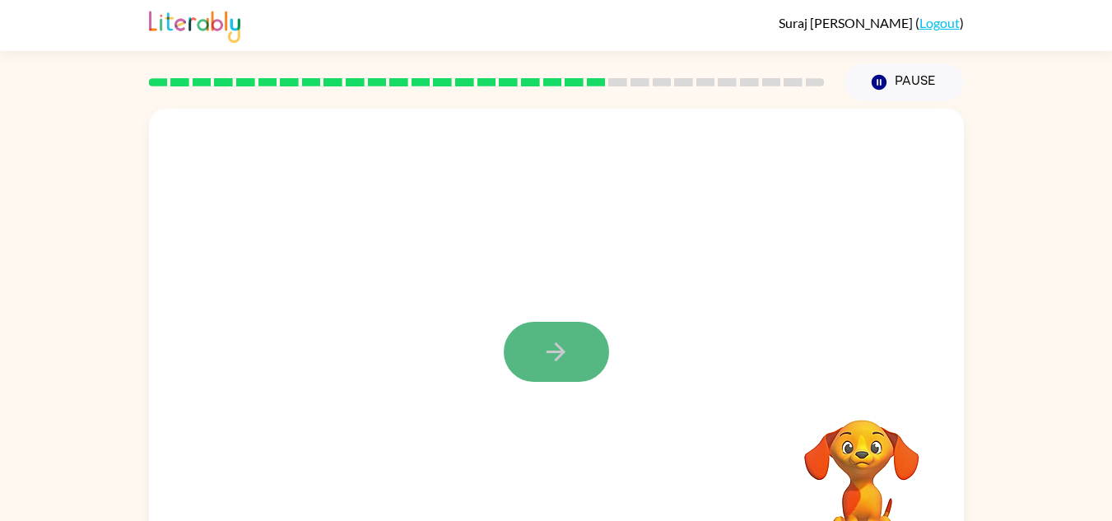
click at [546, 345] on icon "button" at bounding box center [556, 351] width 29 height 29
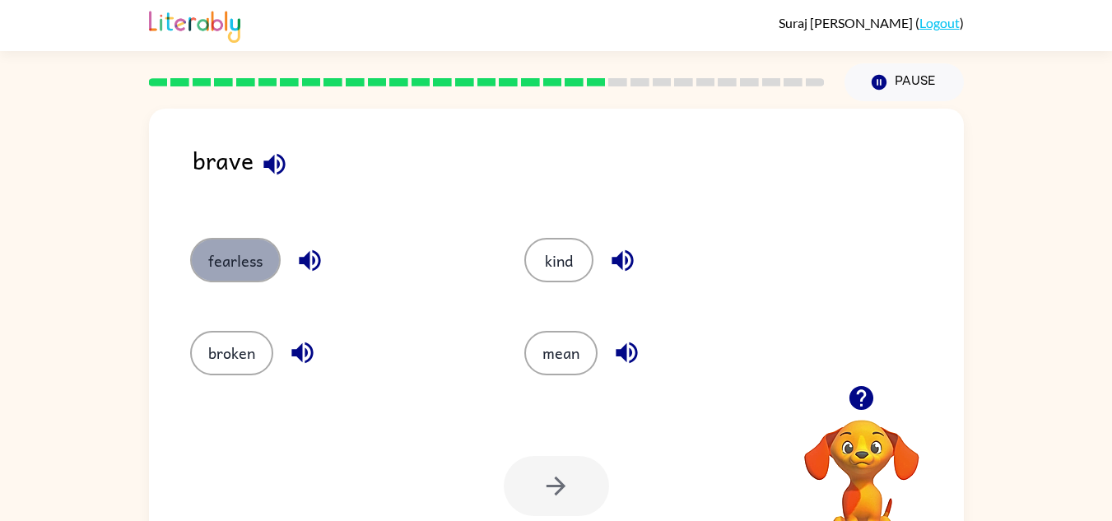
click at [255, 257] on button "fearless" at bounding box center [235, 260] width 91 height 44
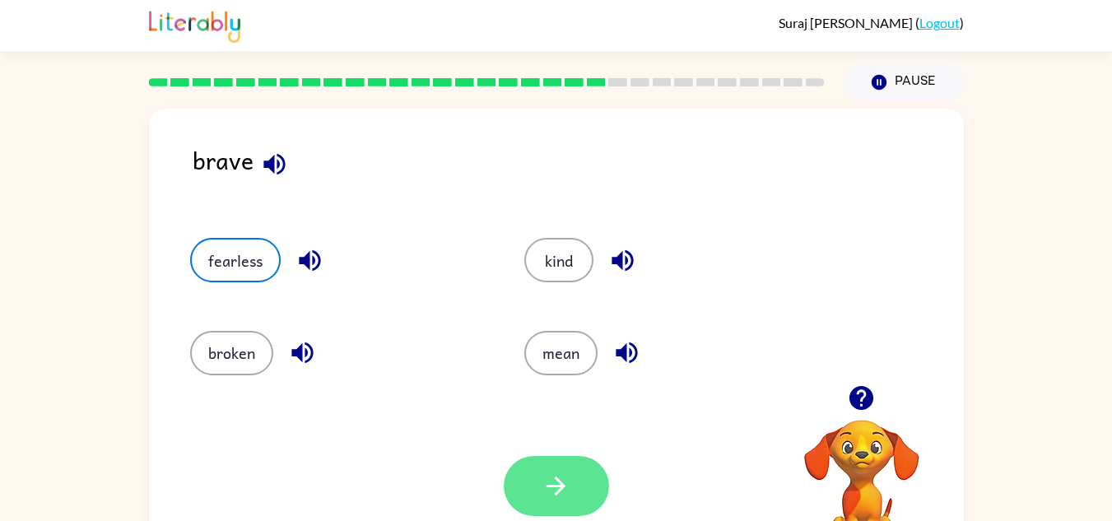
click at [528, 457] on button "button" at bounding box center [556, 486] width 105 height 60
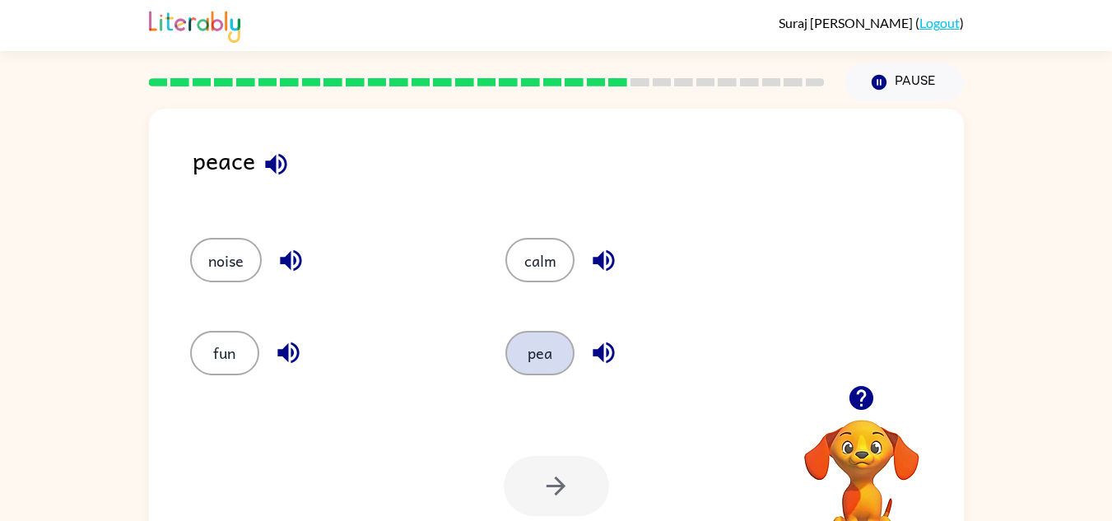
click at [552, 347] on button "pea" at bounding box center [539, 353] width 69 height 44
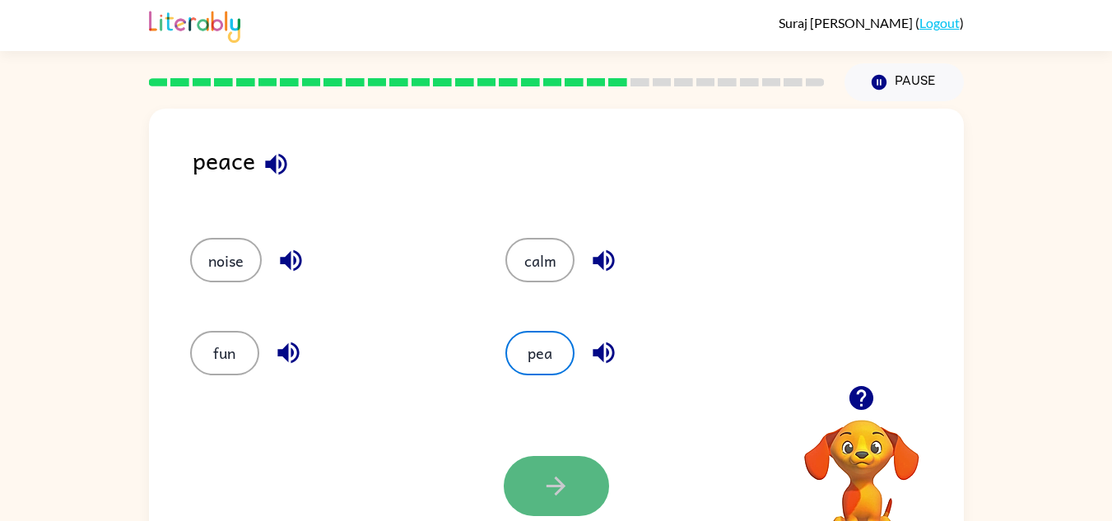
click at [566, 486] on icon "button" at bounding box center [556, 486] width 29 height 29
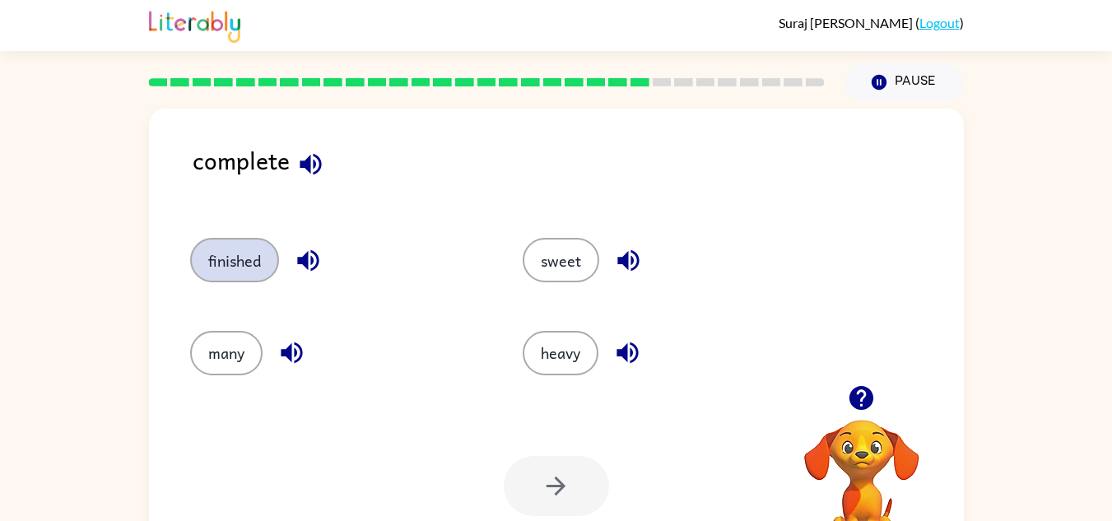
click at [227, 264] on button "finished" at bounding box center [234, 260] width 89 height 44
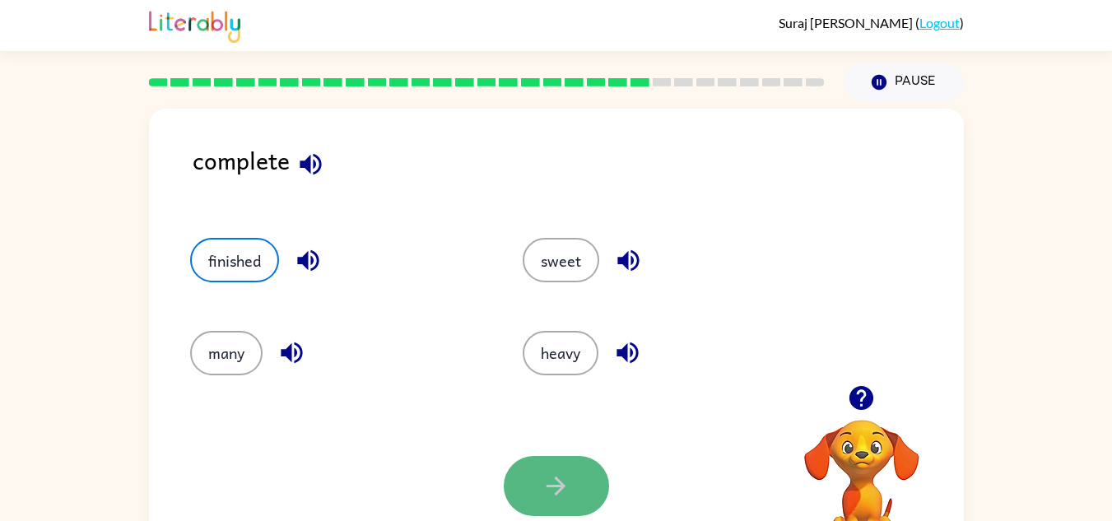
click at [555, 478] on icon "button" at bounding box center [556, 486] width 19 height 19
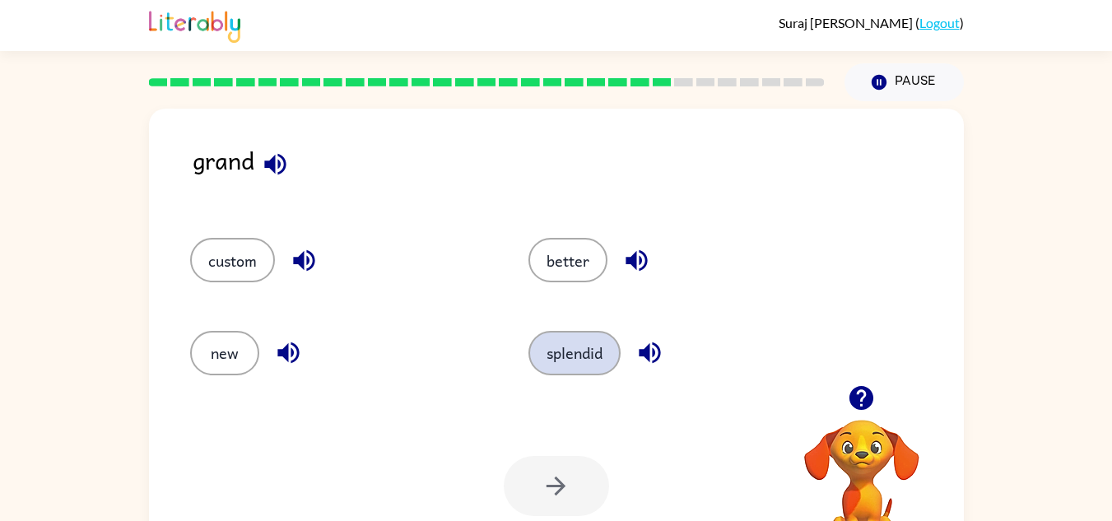
click at [547, 356] on button "splendid" at bounding box center [574, 353] width 92 height 44
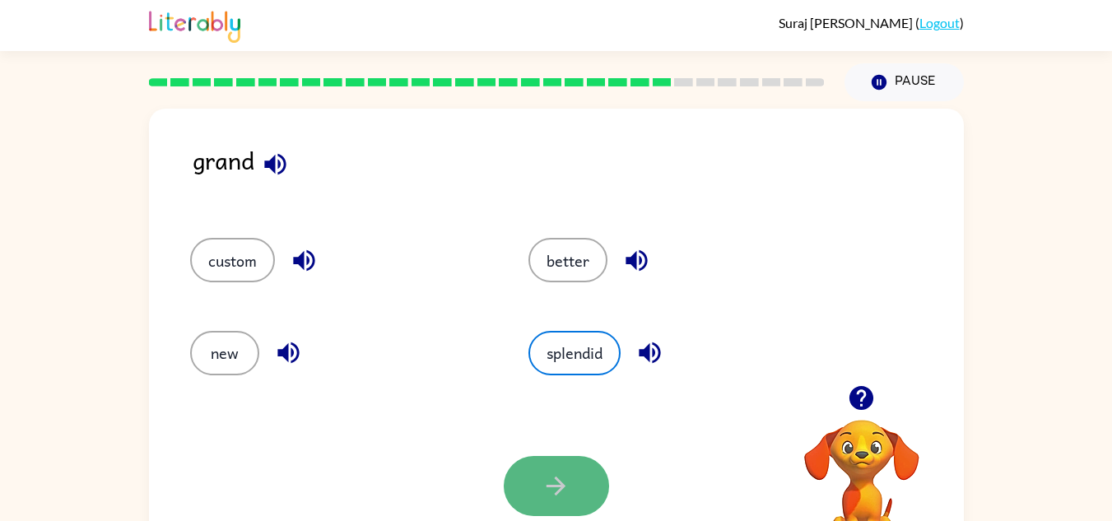
click at [565, 462] on button "button" at bounding box center [556, 486] width 105 height 60
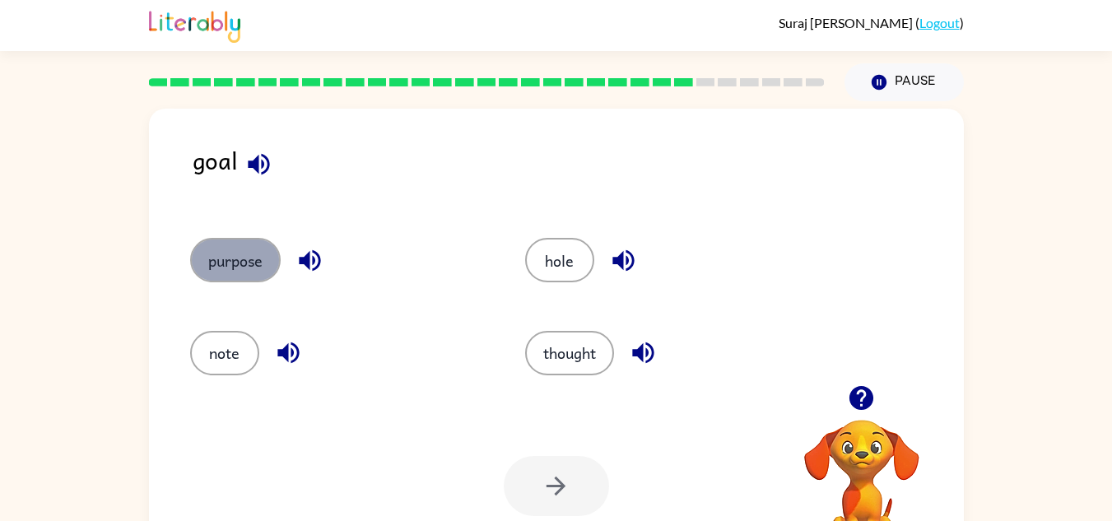
click at [229, 240] on button "purpose" at bounding box center [235, 260] width 91 height 44
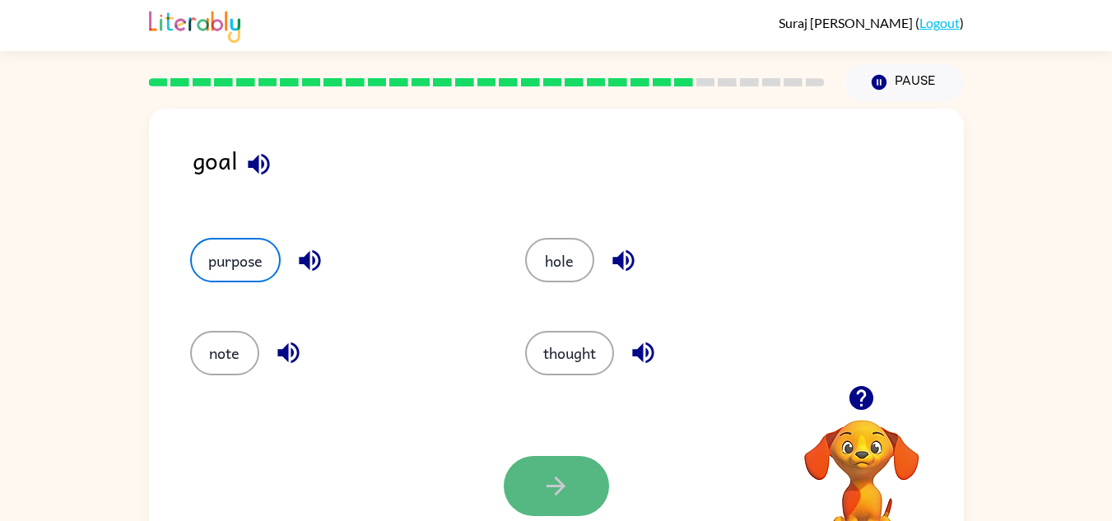
click at [529, 472] on button "button" at bounding box center [556, 486] width 105 height 60
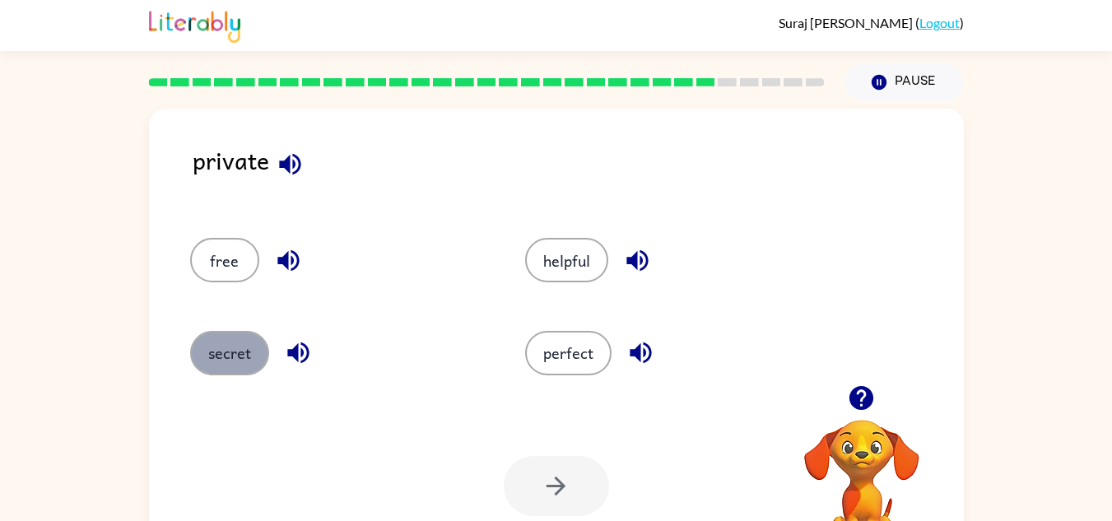
click at [231, 349] on button "secret" at bounding box center [229, 353] width 79 height 44
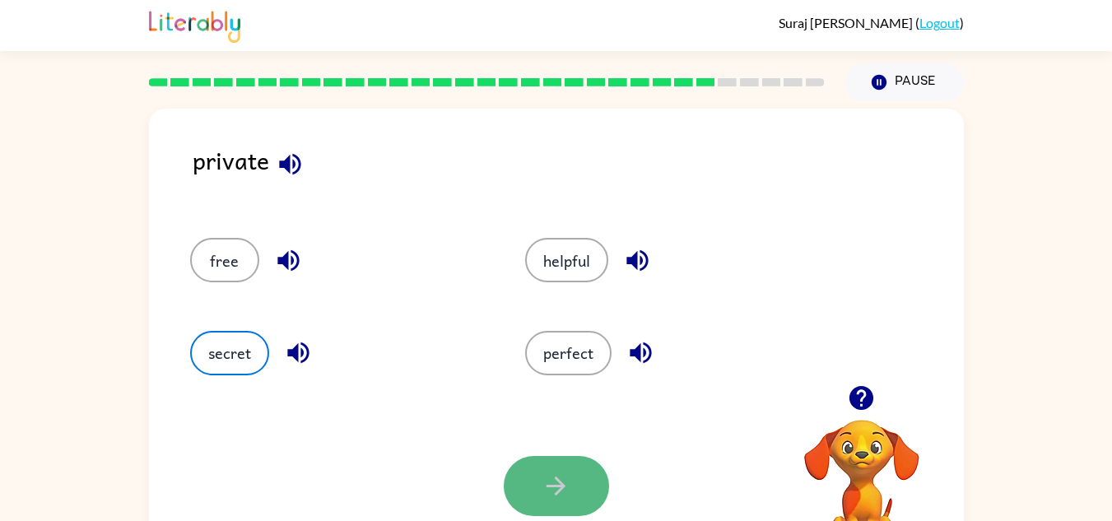
click at [539, 463] on button "button" at bounding box center [556, 486] width 105 height 60
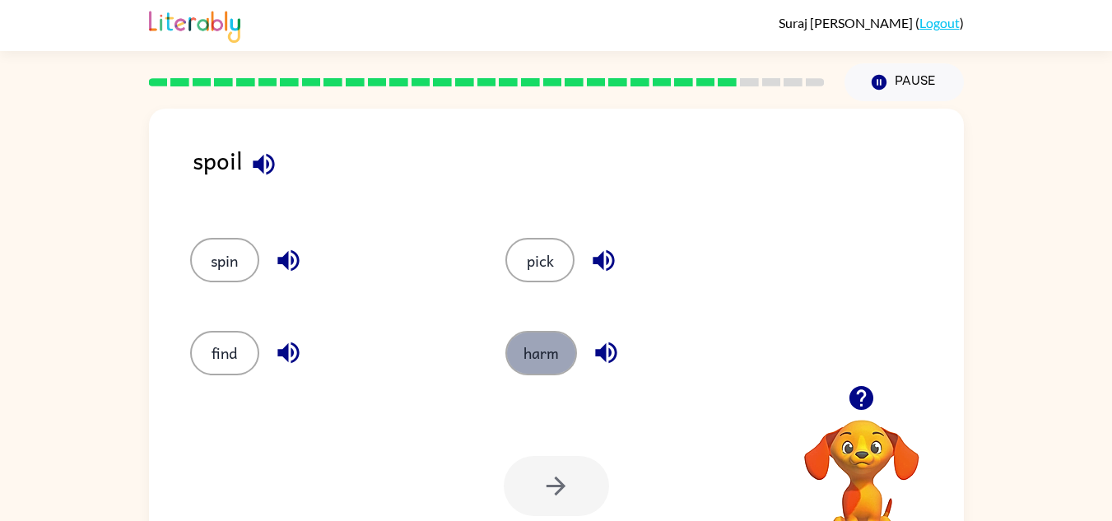
click at [559, 337] on button "harm" at bounding box center [541, 353] width 72 height 44
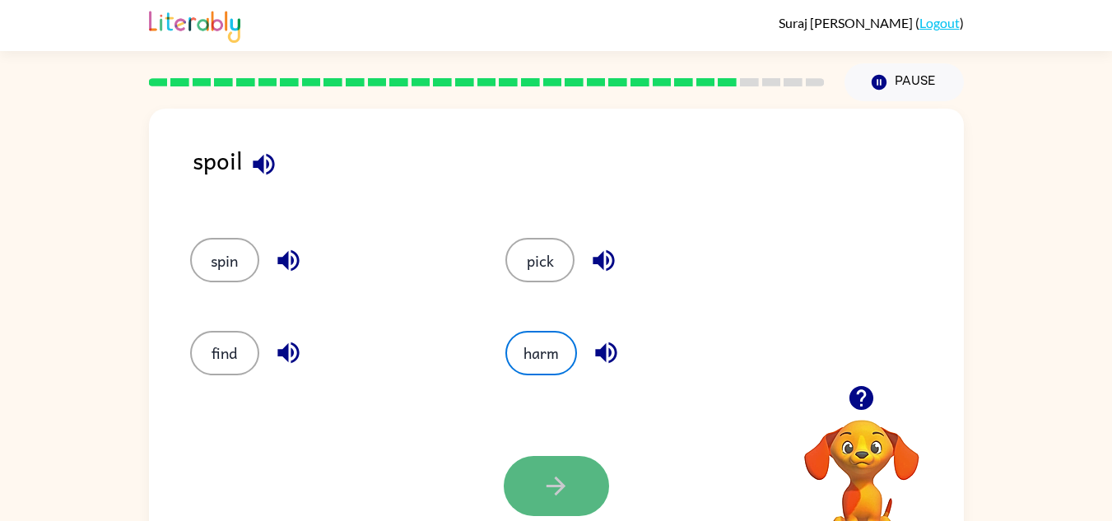
click at [547, 482] on icon "button" at bounding box center [556, 486] width 29 height 29
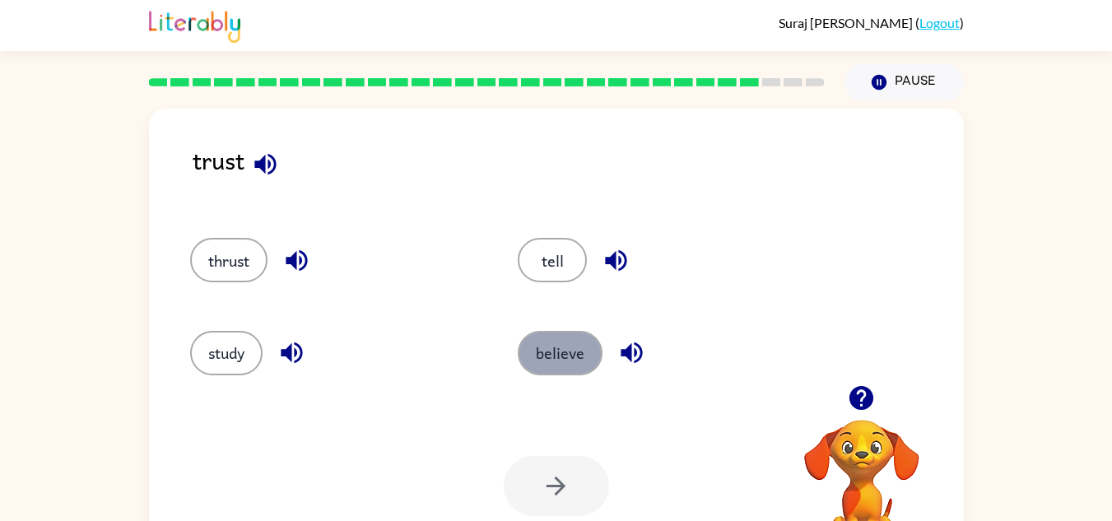
click at [580, 369] on button "believe" at bounding box center [560, 353] width 85 height 44
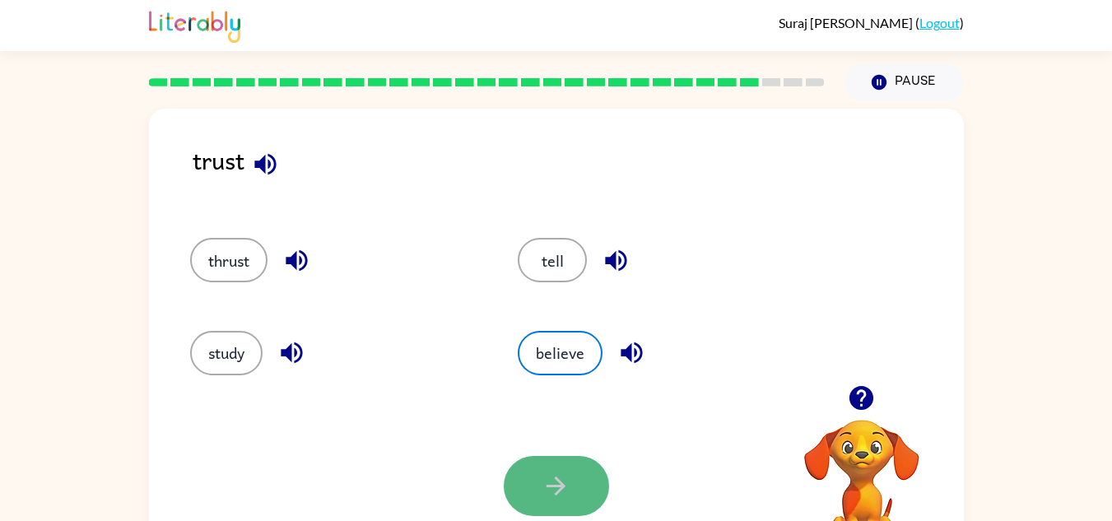
click at [566, 474] on icon "button" at bounding box center [556, 486] width 29 height 29
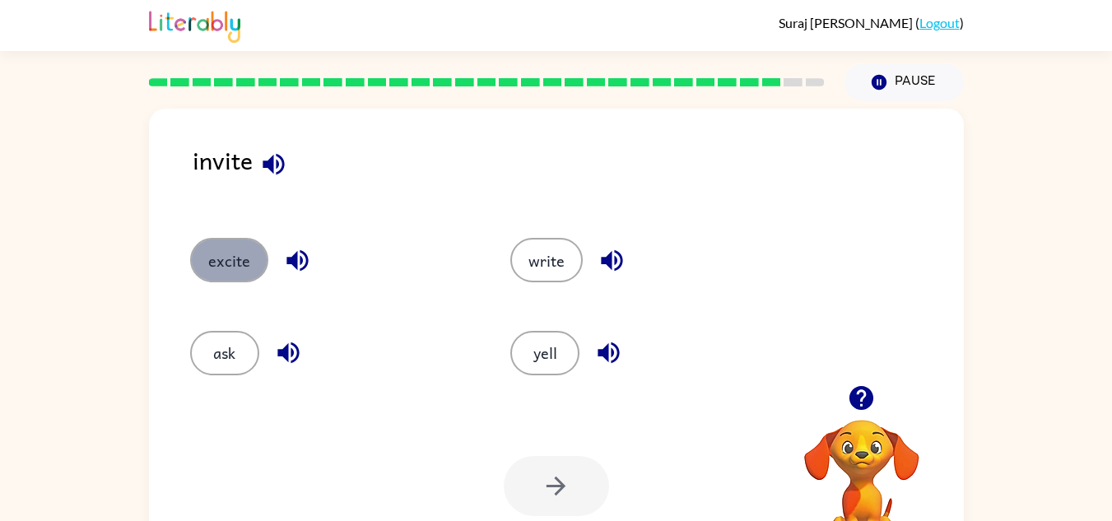
click at [217, 269] on button "excite" at bounding box center [229, 260] width 78 height 44
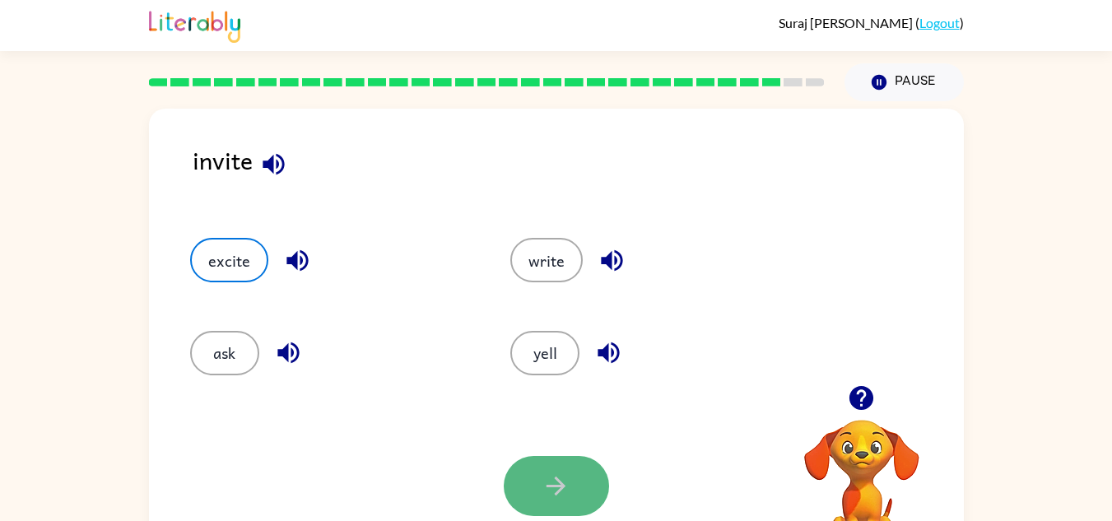
click at [585, 485] on button "button" at bounding box center [556, 486] width 105 height 60
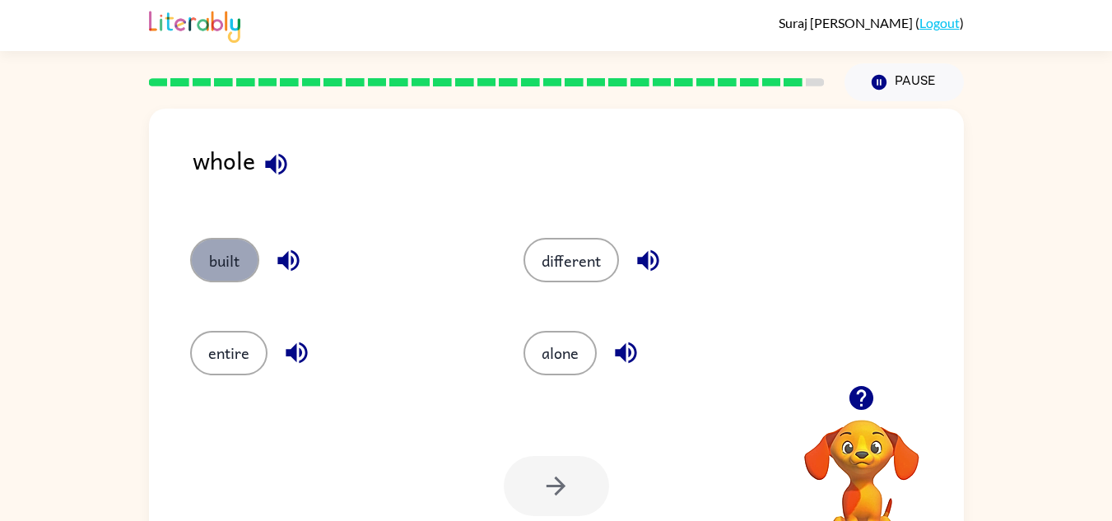
click at [219, 267] on button "built" at bounding box center [224, 260] width 69 height 44
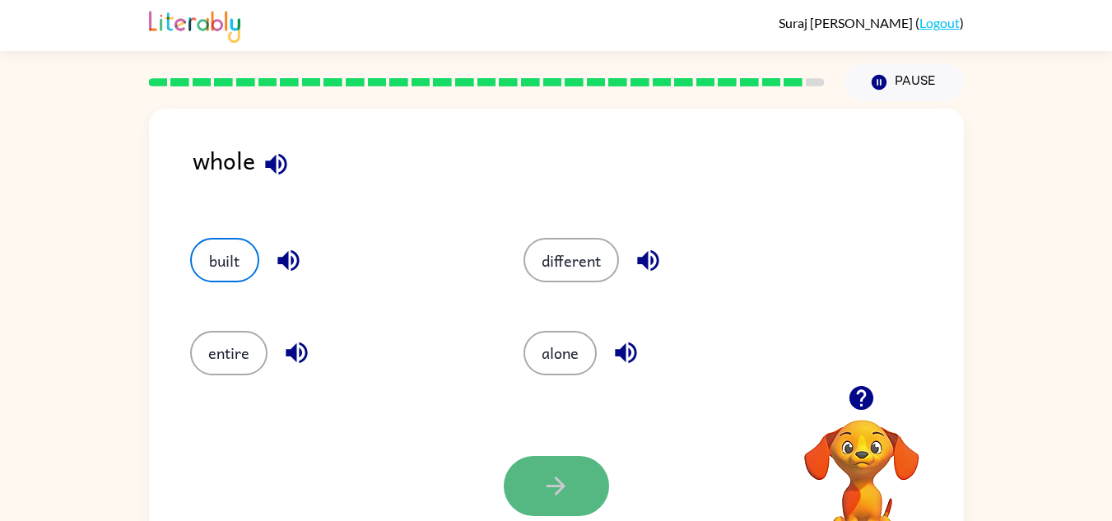
click at [528, 499] on button "button" at bounding box center [556, 486] width 105 height 60
